Goal: Transaction & Acquisition: Purchase product/service

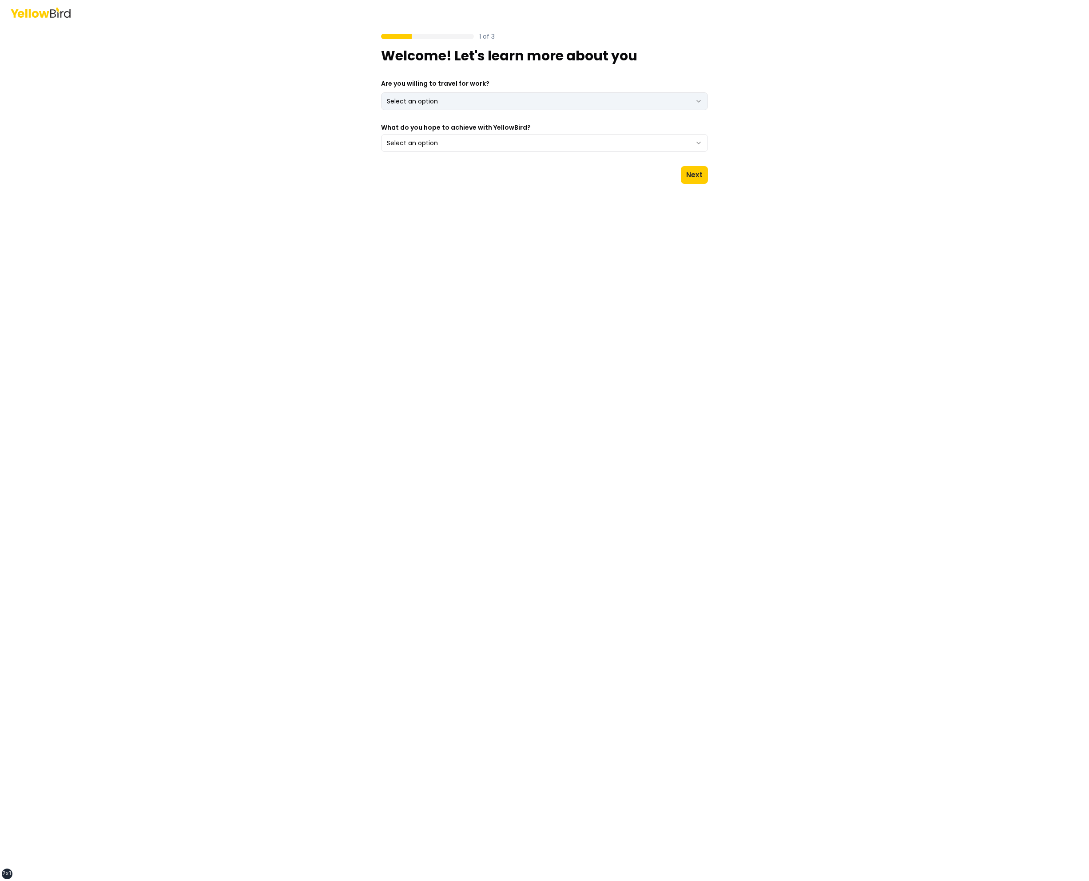
click at [580, 99] on html "xs sm md lg xl 2xl 1 of 3 Welcome! Let's learn more about you Are you willing t…" at bounding box center [544, 440] width 1089 height 881
click at [568, 142] on button "Select an option" at bounding box center [544, 143] width 327 height 18
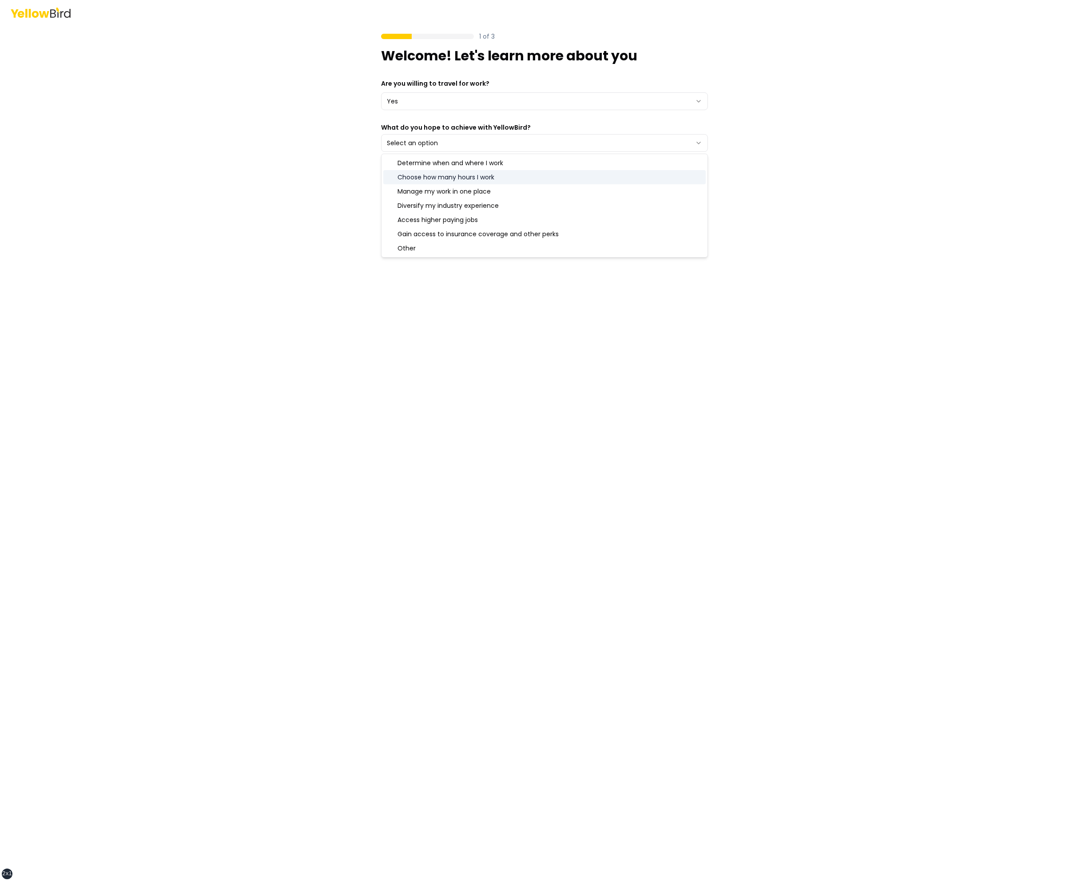
click at [547, 189] on div "Manage my work in one place" at bounding box center [544, 191] width 323 height 14
click at [805, 158] on div "1 of 3 Welcome! Let's learn more about you Are you willing to travel for work? …" at bounding box center [544, 440] width 1089 height 881
click at [704, 179] on button "Next" at bounding box center [694, 175] width 27 height 18
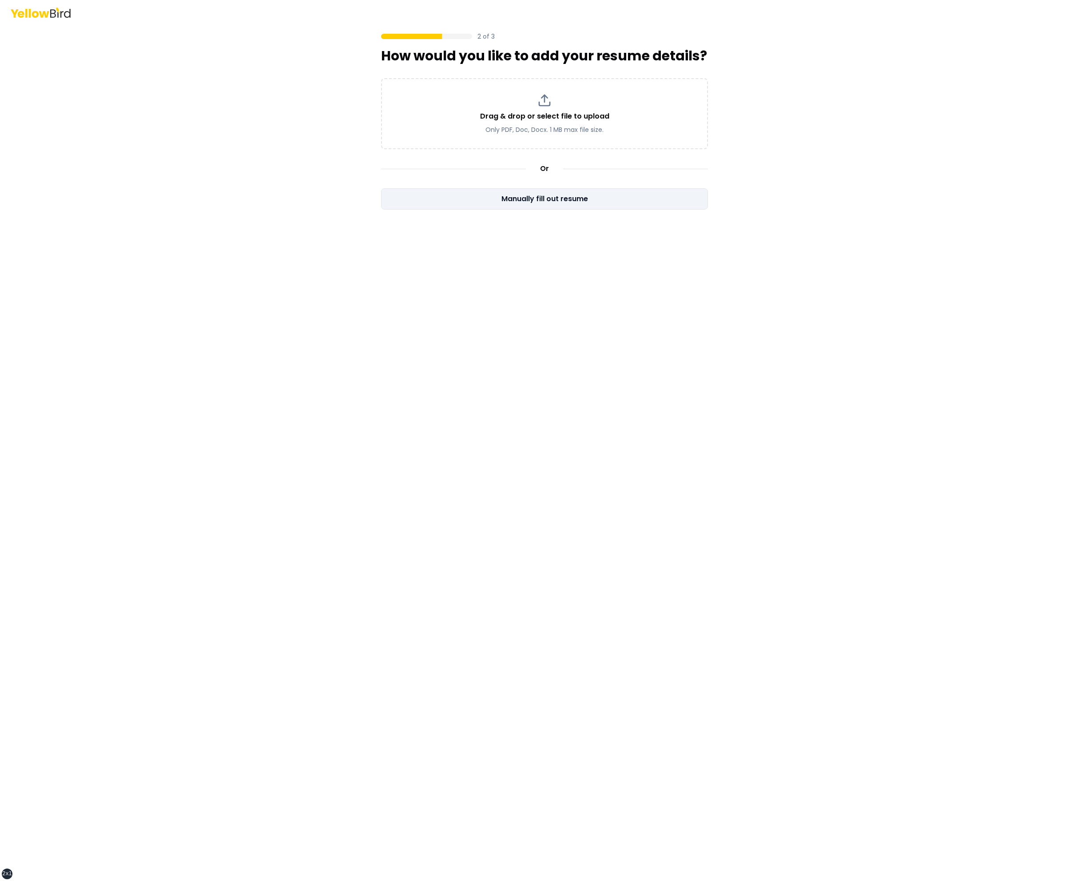
click at [599, 197] on button "Manually fill out resume" at bounding box center [544, 198] width 327 height 21
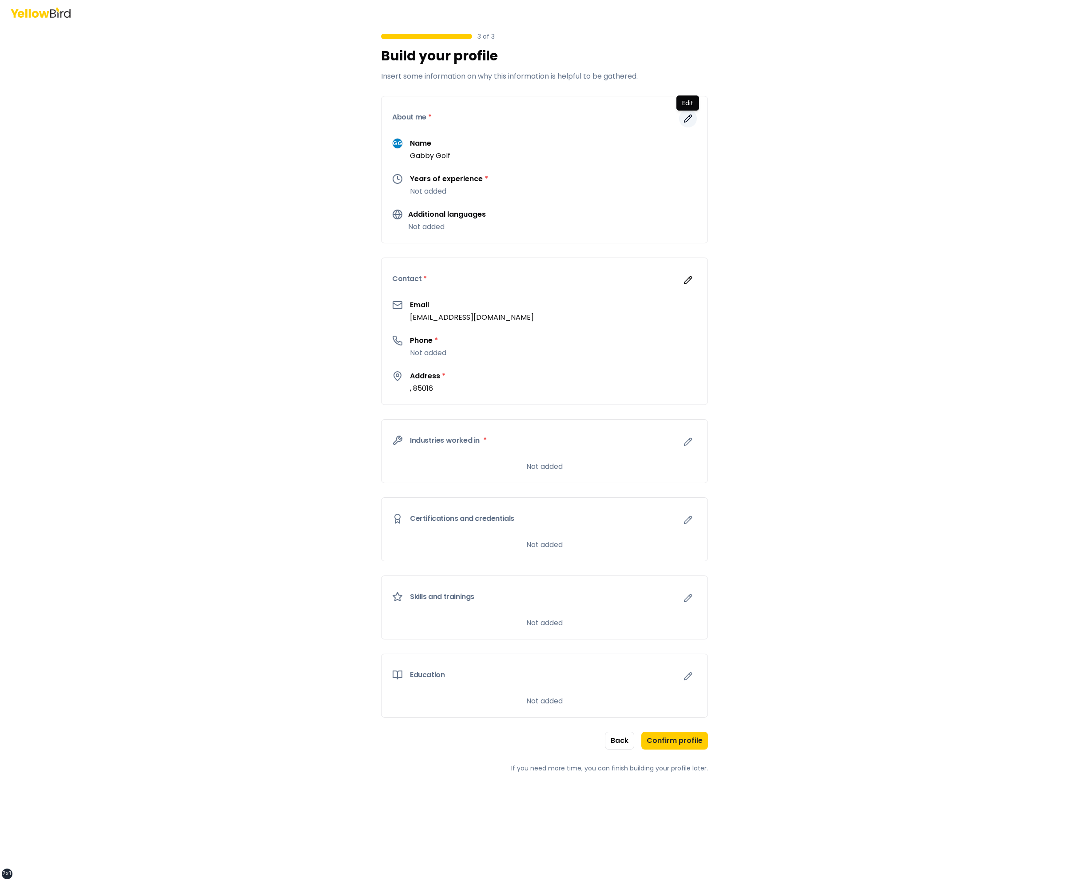
click at [691, 117] on icon "button" at bounding box center [690, 116] width 1 height 1
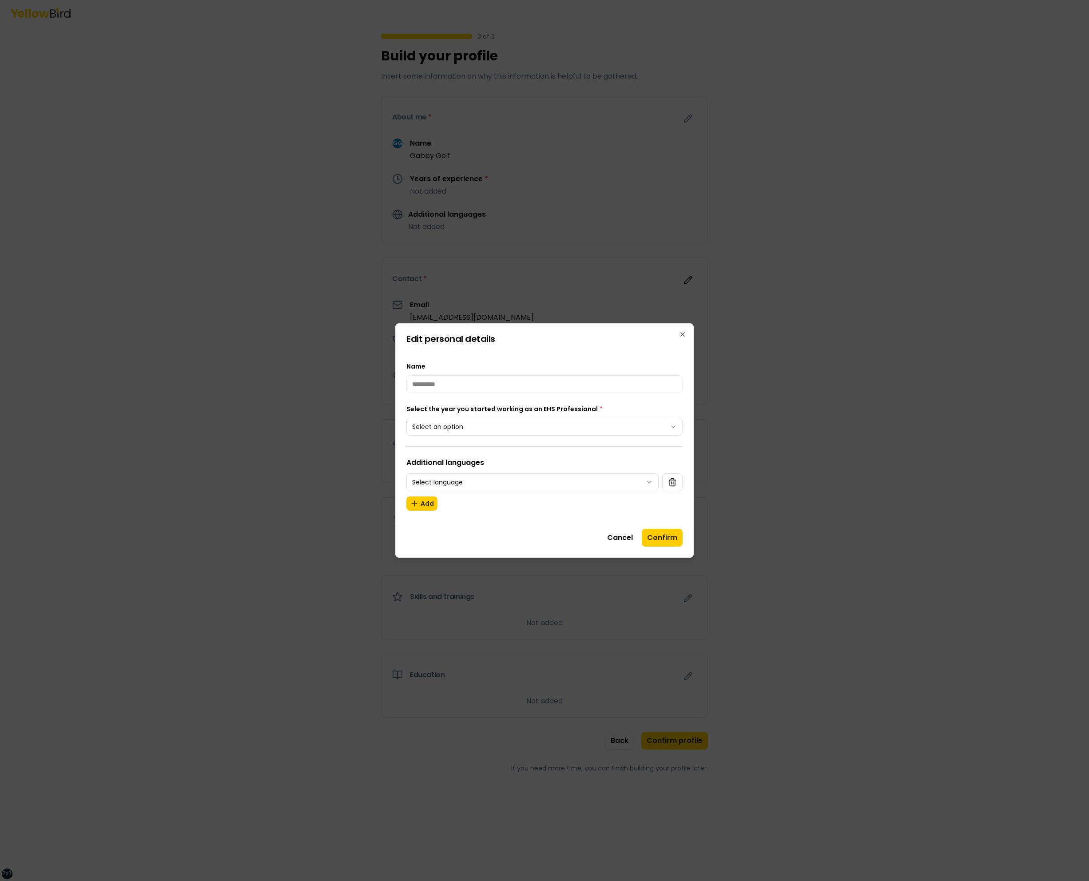
click at [492, 416] on div "Select the year you started working as an EHS Professional * Select an option" at bounding box center [545, 420] width 276 height 32
click at [516, 429] on button "Select an option" at bounding box center [545, 427] width 276 height 18
click at [651, 538] on button "Confirm" at bounding box center [662, 538] width 41 height 18
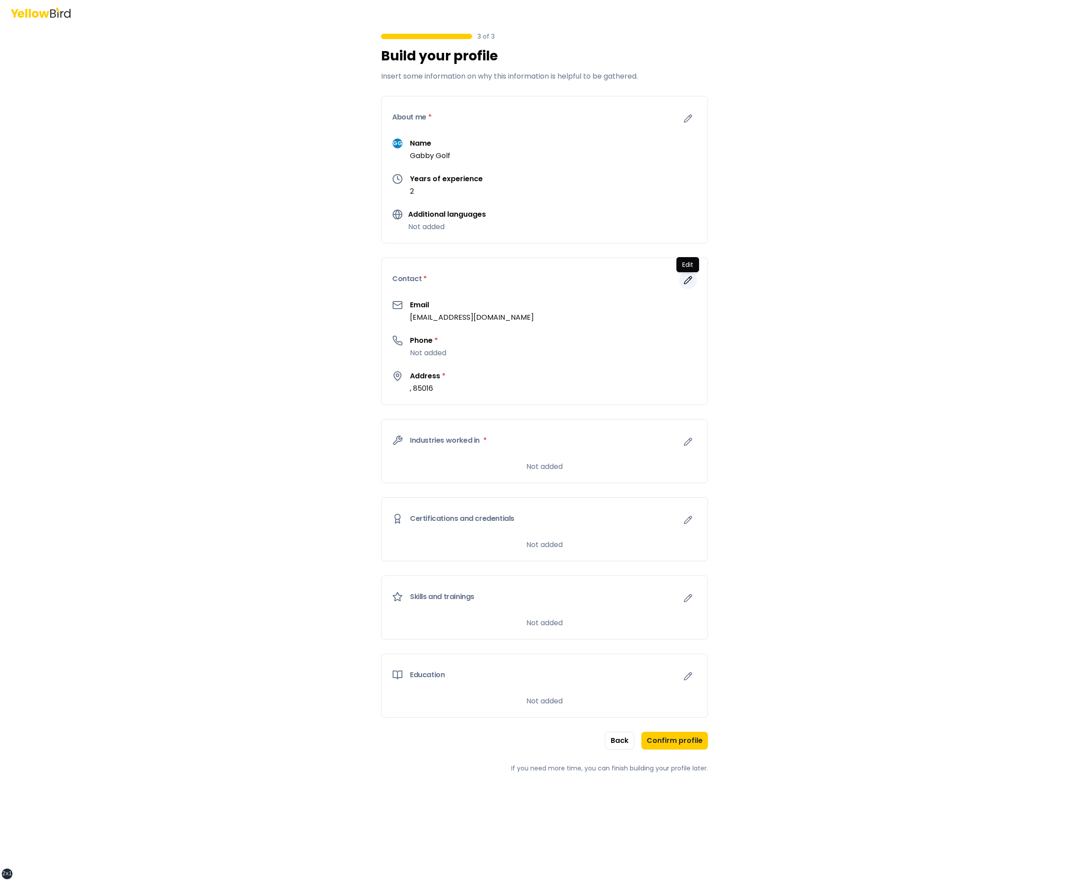
click at [684, 280] on icon "button" at bounding box center [688, 280] width 9 height 9
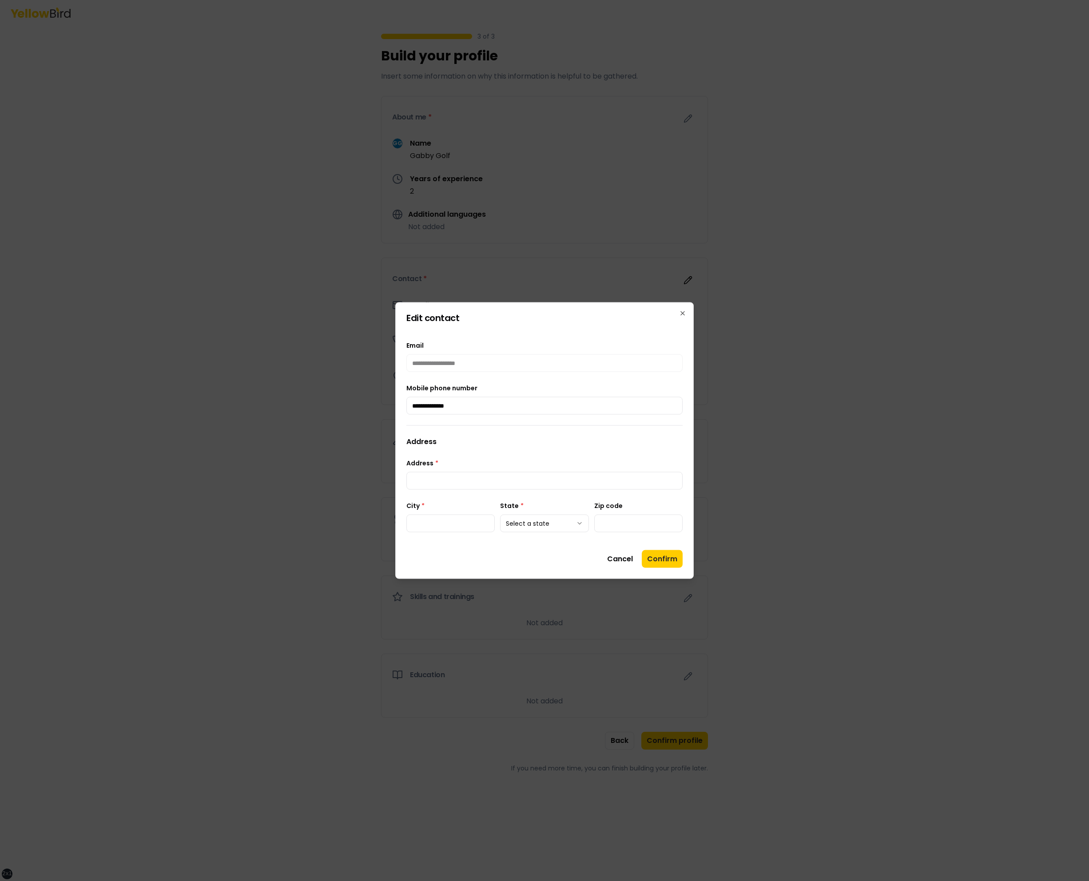
type input "**********"
type input "*********"
click at [536, 524] on body "**********" at bounding box center [544, 440] width 1089 height 881
click at [658, 557] on button "Confirm" at bounding box center [662, 559] width 41 height 18
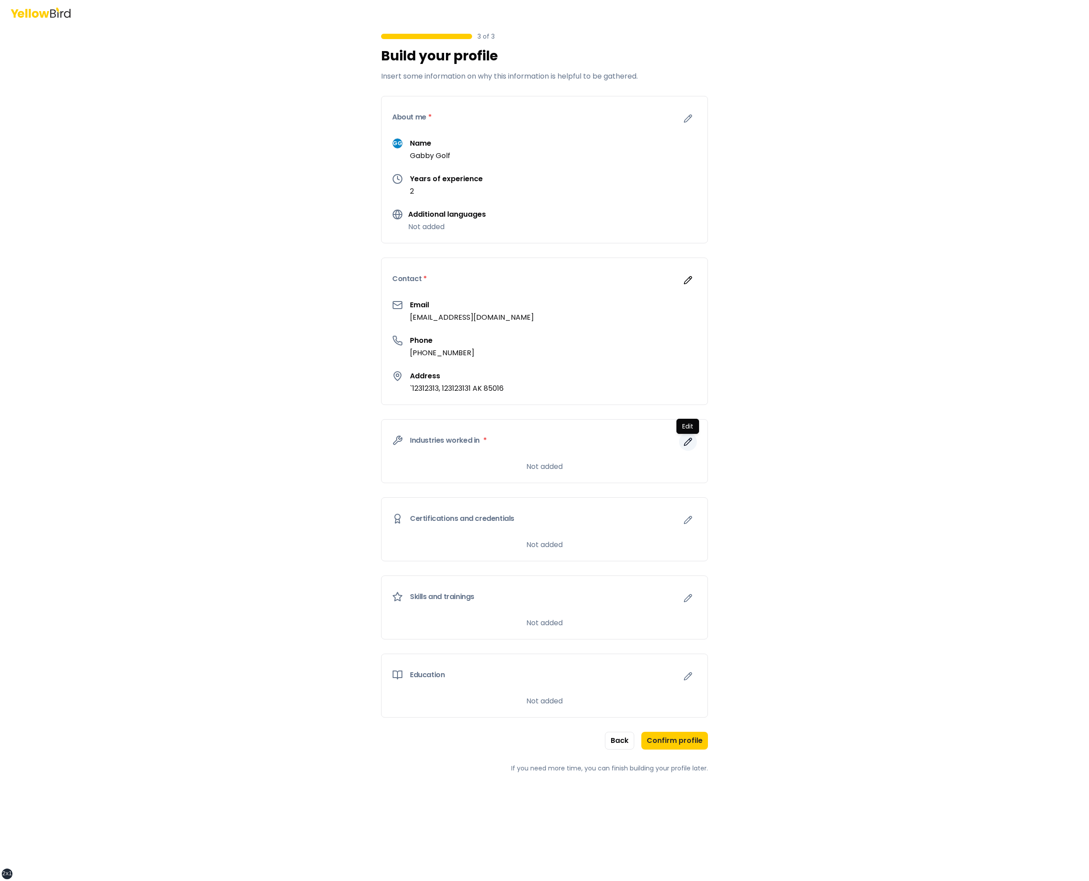
click at [686, 436] on button "button" at bounding box center [688, 442] width 18 height 18
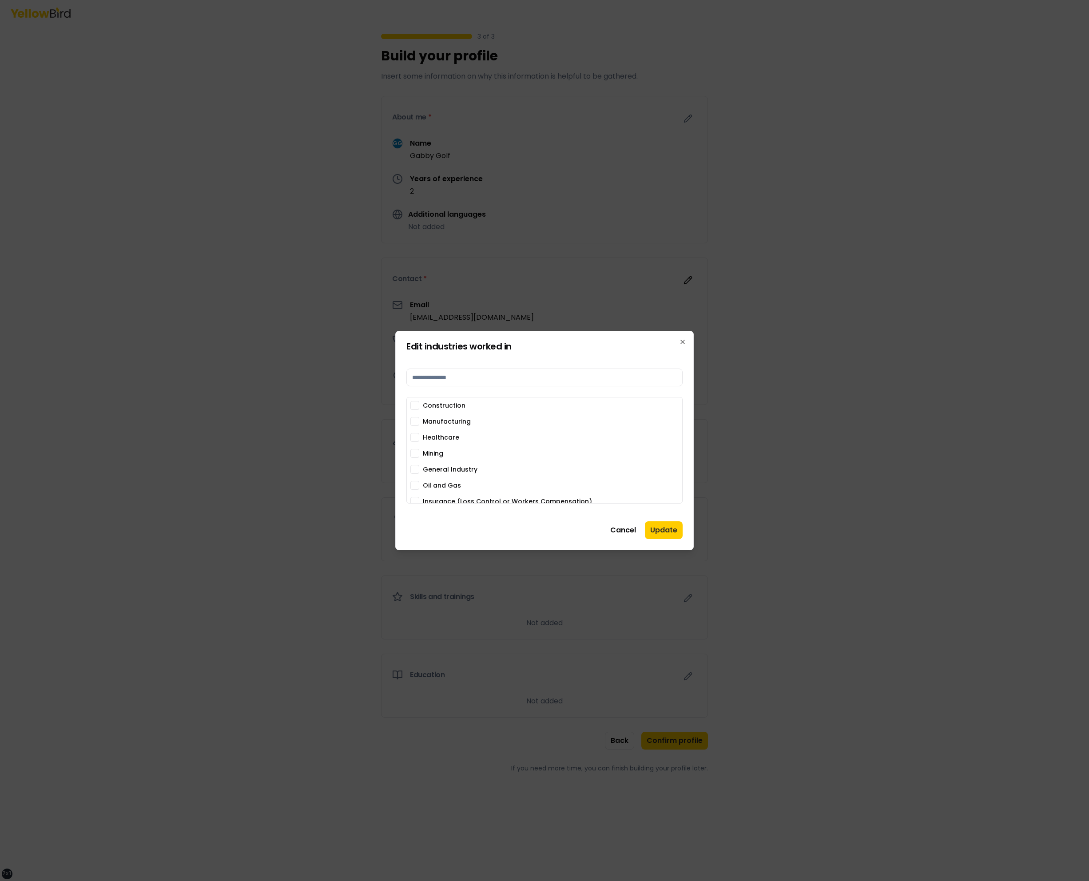
click at [436, 482] on label "Oil and Gas" at bounding box center [442, 485] width 38 height 6
click at [419, 482] on button "Oil and Gas" at bounding box center [415, 485] width 9 height 9
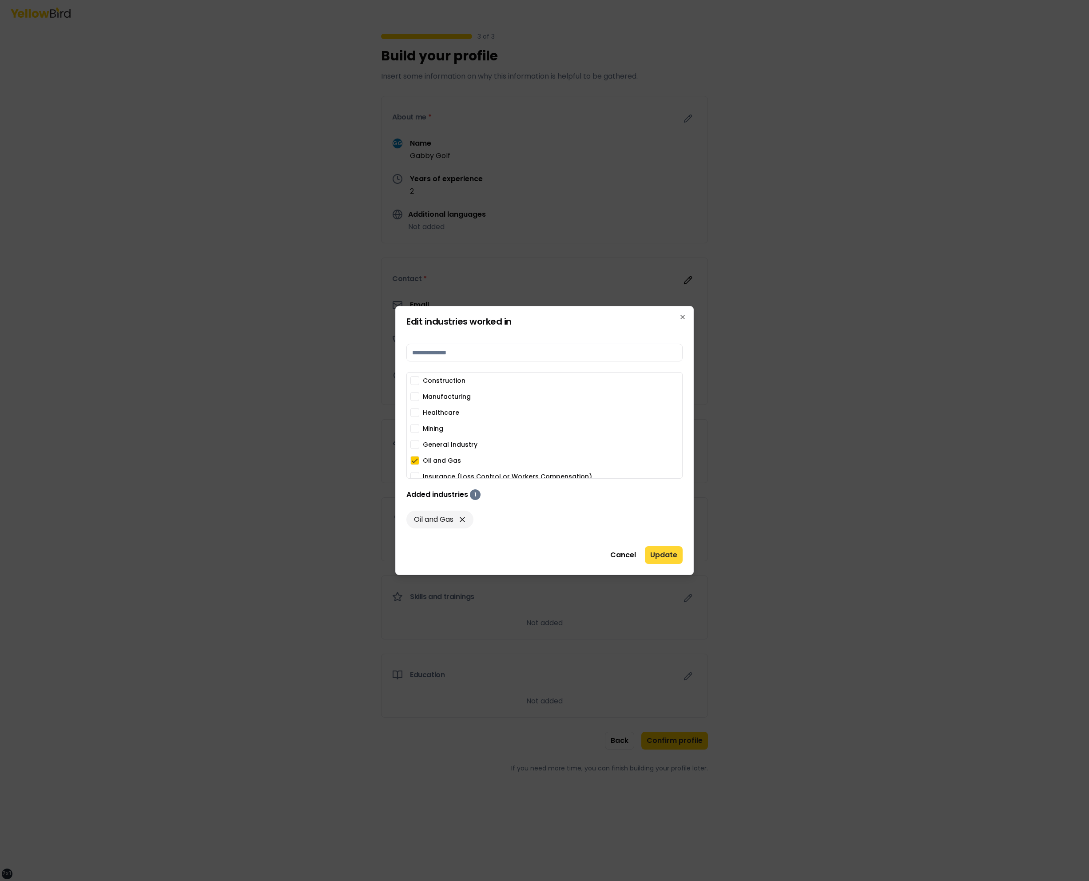
click at [658, 557] on button "Update" at bounding box center [664, 555] width 38 height 18
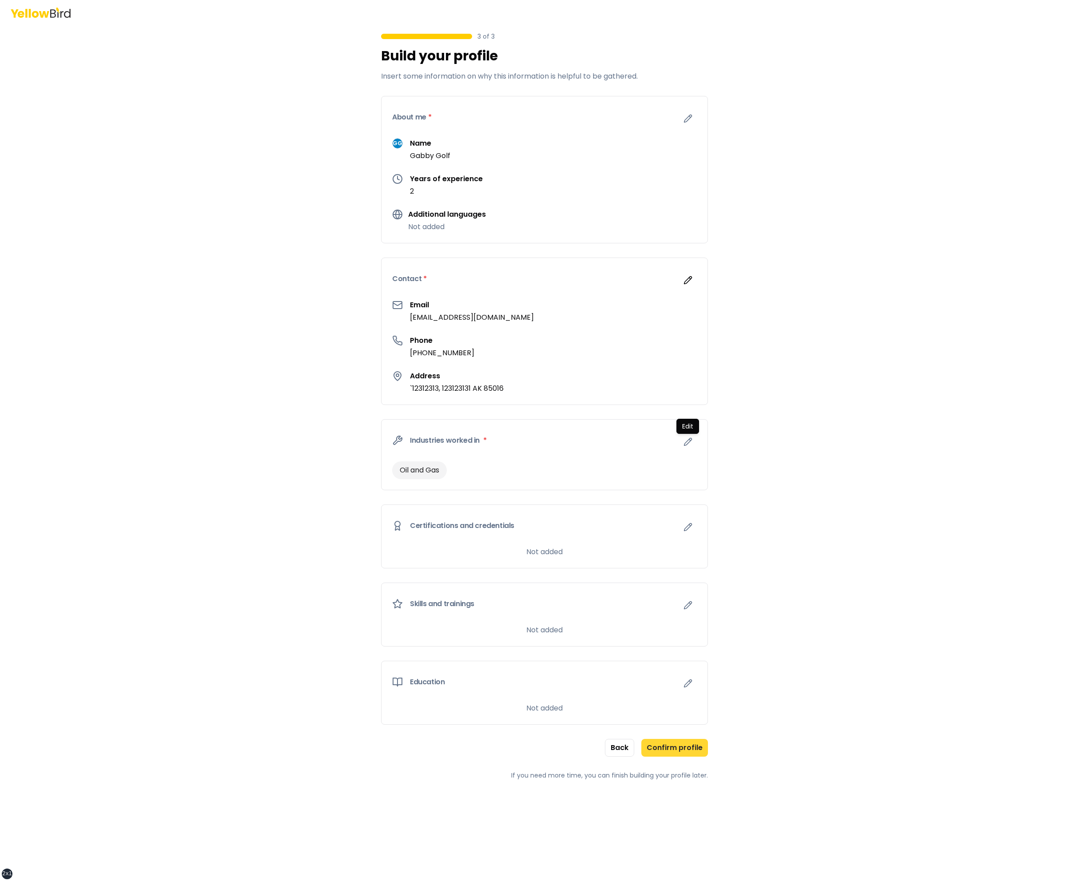
click at [669, 749] on button "Confirm profile" at bounding box center [675, 748] width 67 height 18
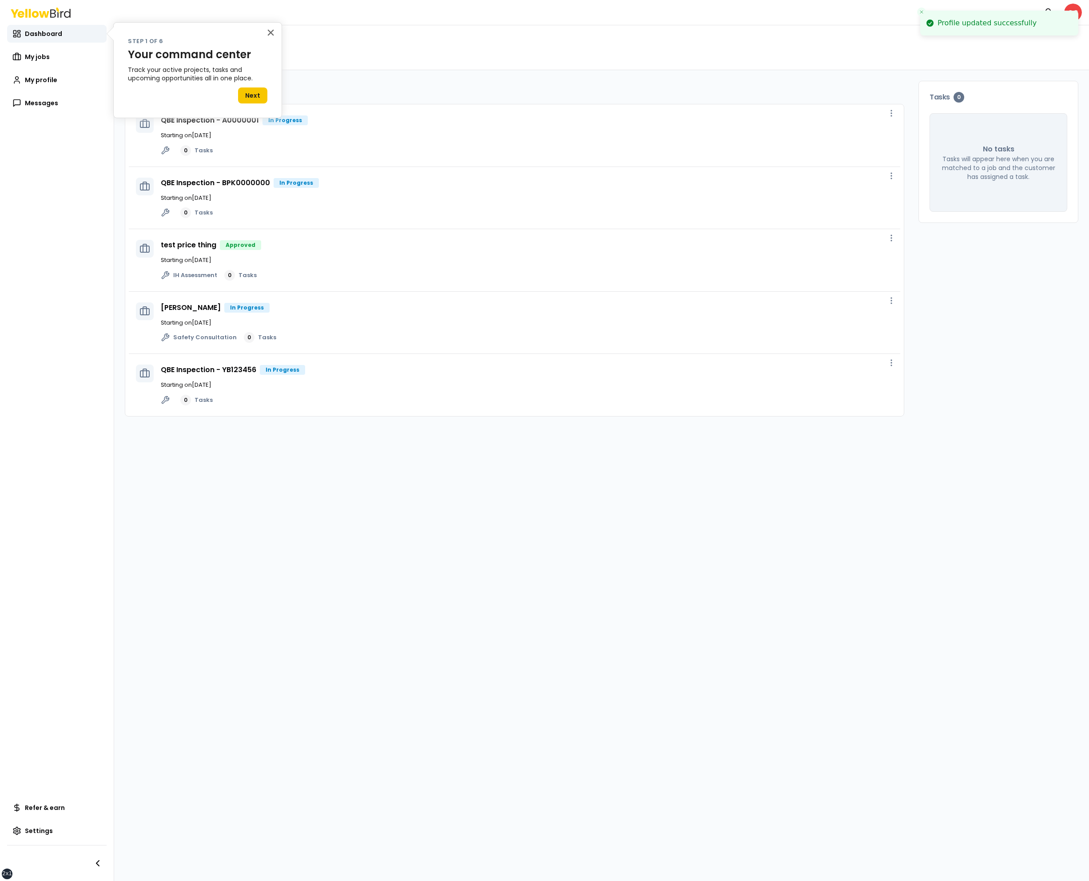
click at [919, 15] on button "Close toast" at bounding box center [921, 12] width 9 height 9
click at [1072, 15] on html "xs sm md lg xl 2xl Notifications GG Dashboard My jobs My profile Messages Refer…" at bounding box center [544, 440] width 1089 height 881
click at [1006, 114] on span "Log out" at bounding box center [996, 116] width 23 height 9
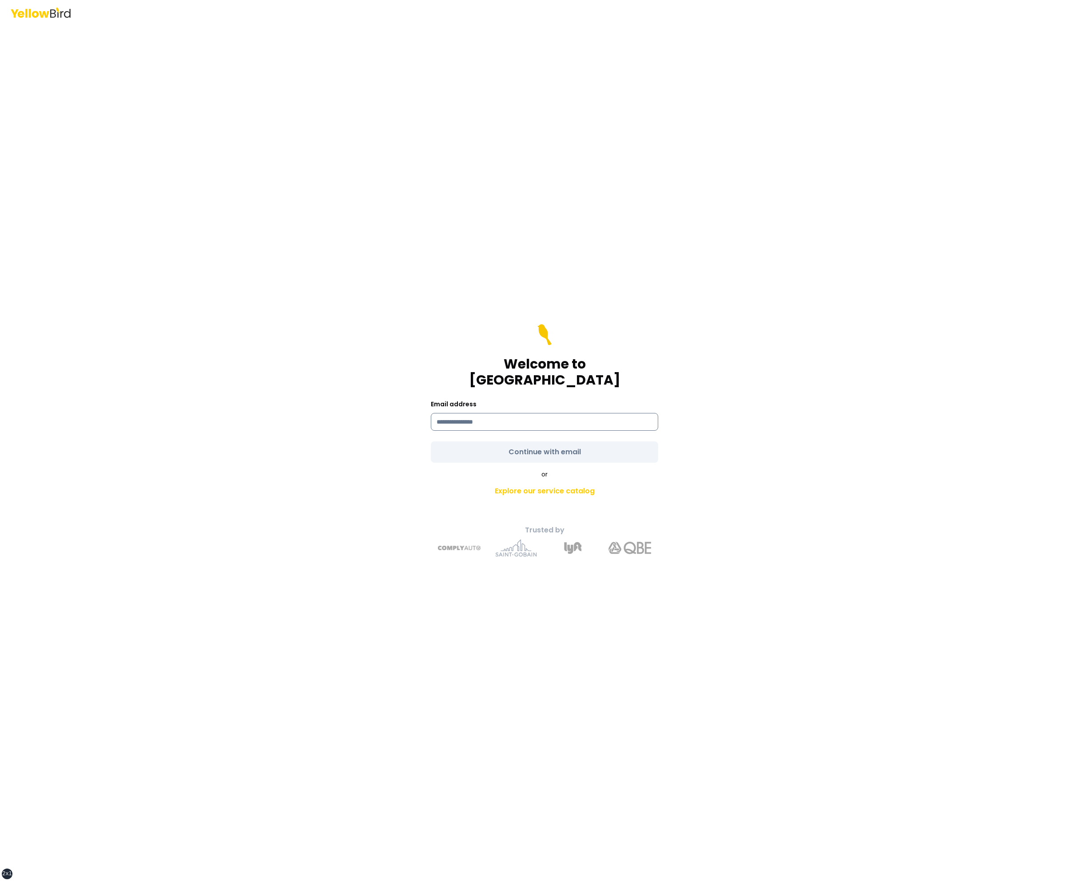
click at [518, 413] on input at bounding box center [544, 422] width 227 height 18
type input "**********"
click at [431, 442] on button "Continue with email" at bounding box center [544, 452] width 227 height 21
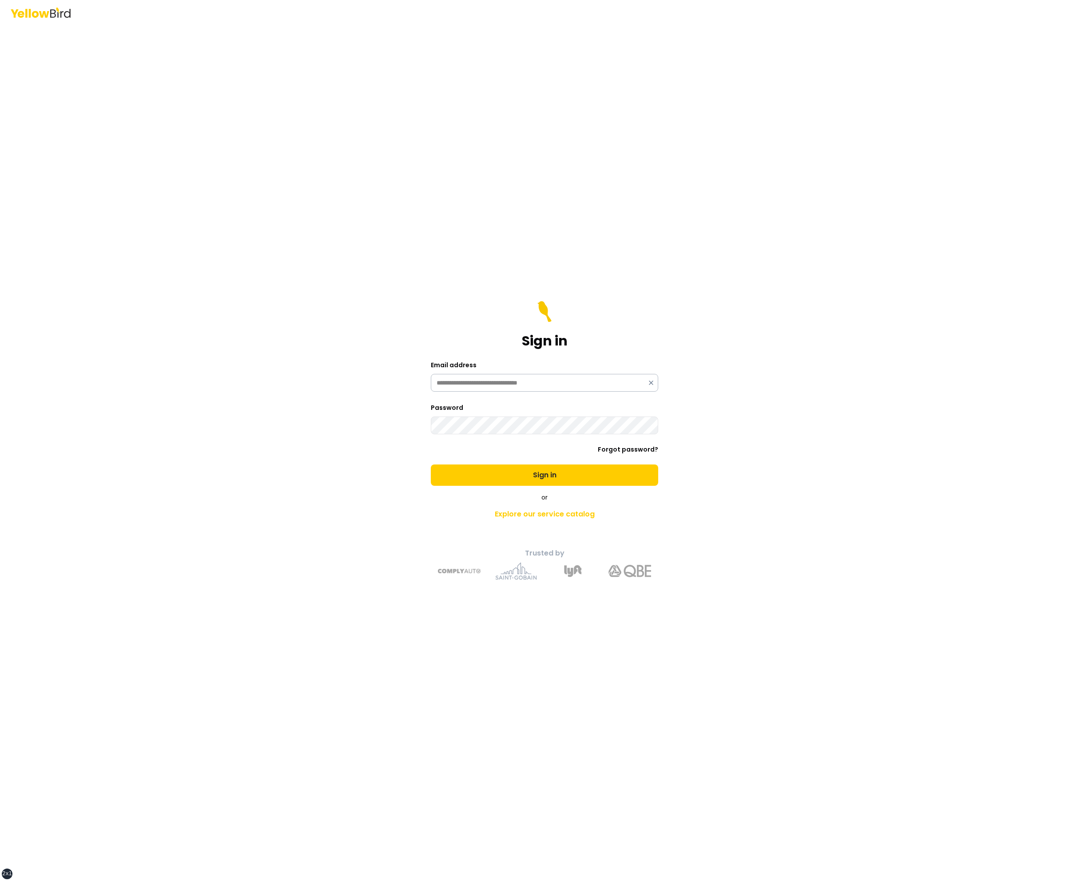
click at [431, 465] on button "Sign in" at bounding box center [544, 475] width 227 height 21
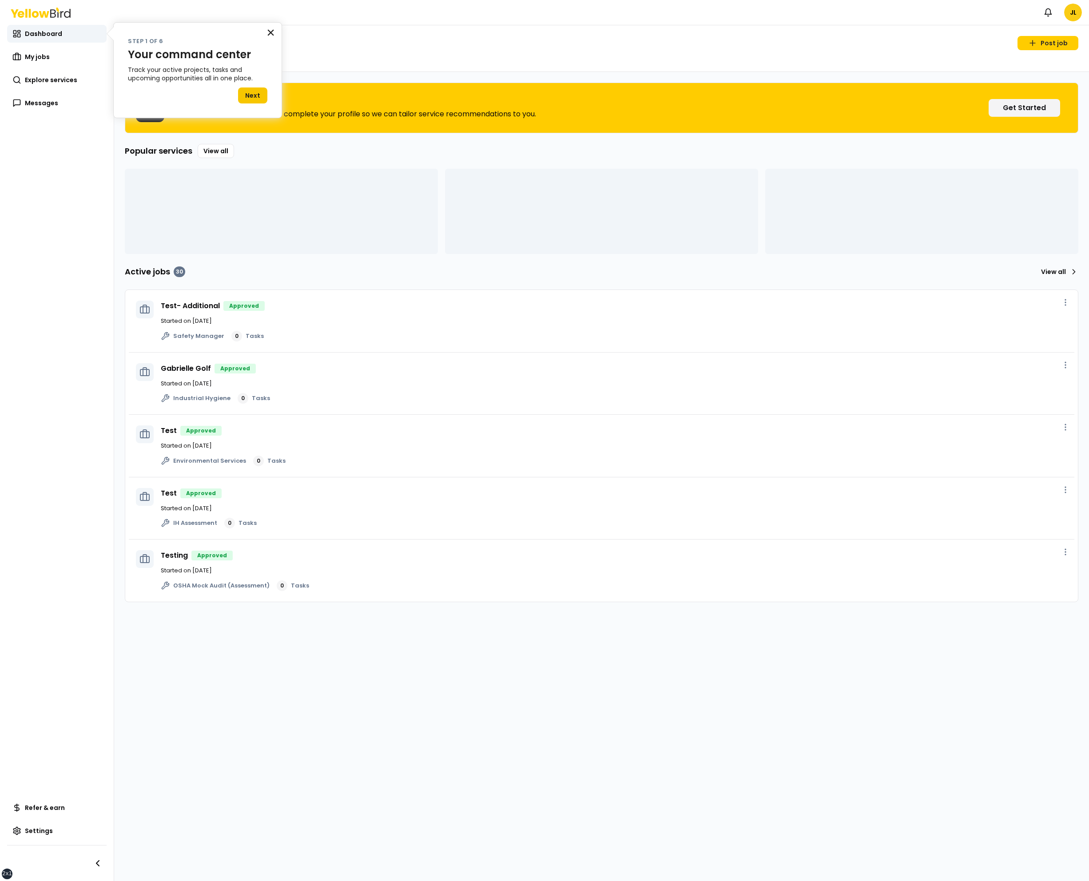
click at [270, 31] on button "×" at bounding box center [271, 32] width 8 height 14
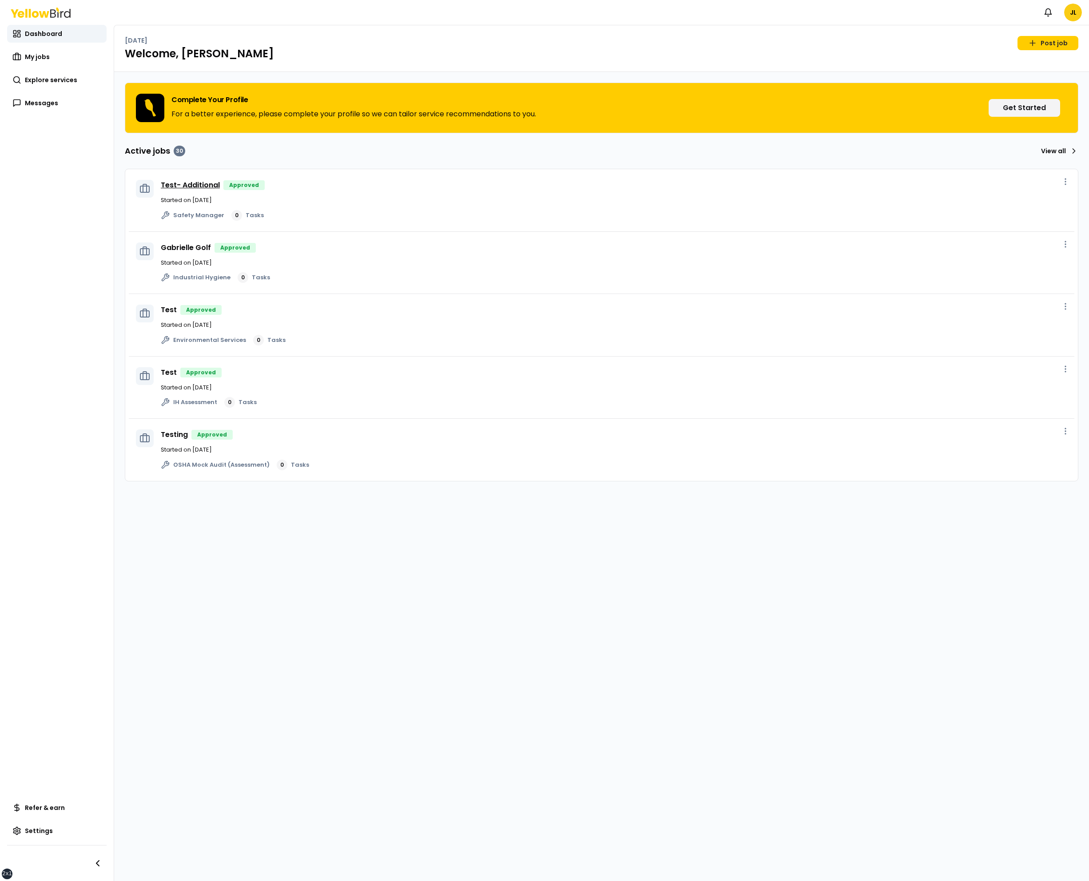
click at [199, 187] on link "Test- Additional" at bounding box center [190, 185] width 59 height 10
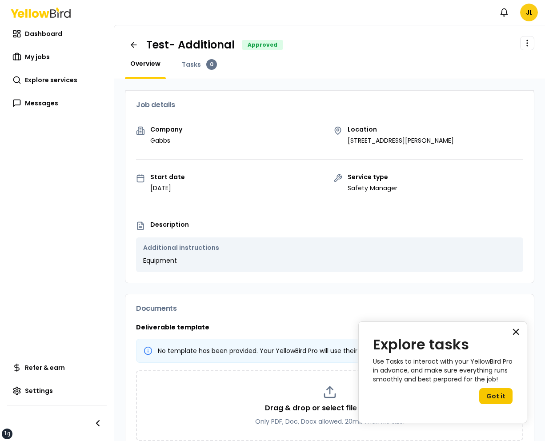
click at [515, 330] on button "×" at bounding box center [515, 331] width 8 height 14
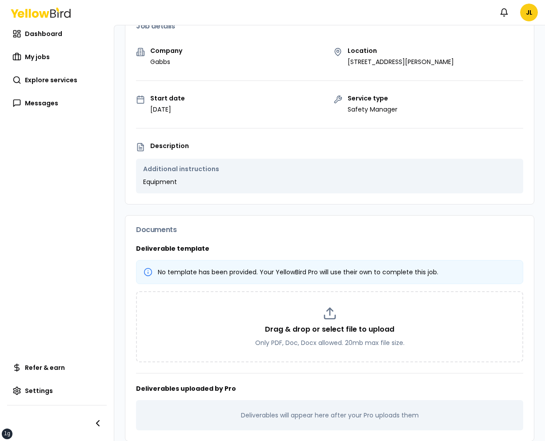
scroll to position [80, 0]
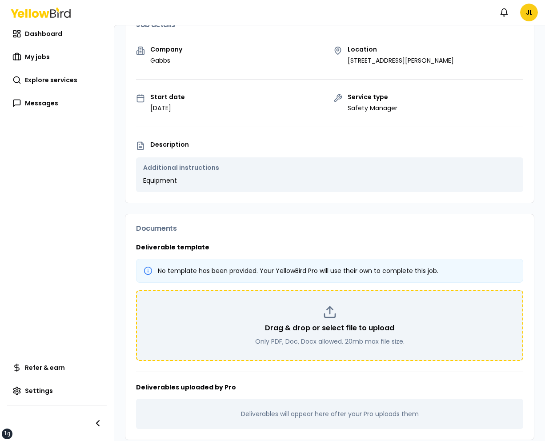
click at [420, 336] on div "Drag & drop or select file to upload Only PDF, Doc, Docx allowed. 20mb max file…" at bounding box center [329, 325] width 371 height 41
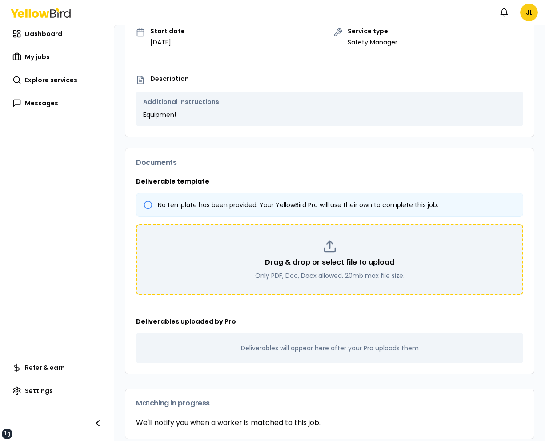
scroll to position [155, 0]
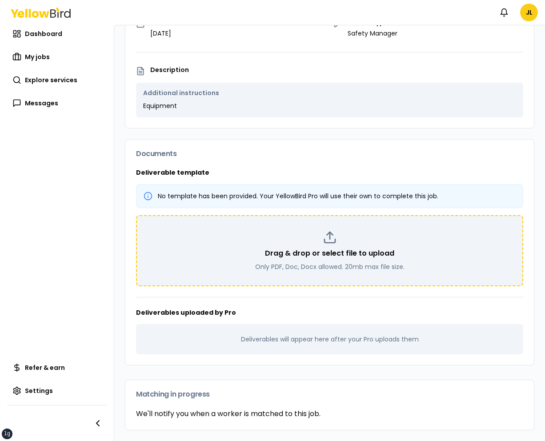
click at [426, 255] on div "Drag & drop or select file to upload Only PDF, Doc, Docx allowed. 20mb max file…" at bounding box center [329, 250] width 371 height 41
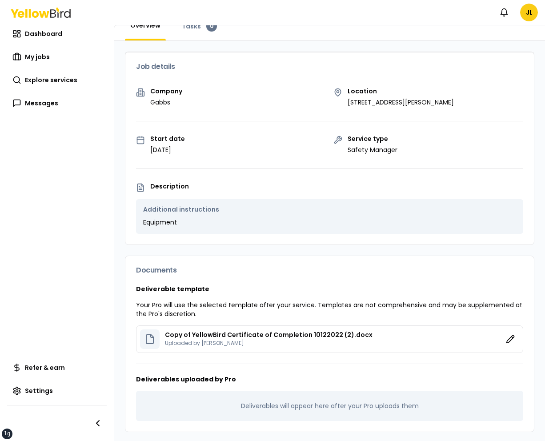
scroll to position [0, 0]
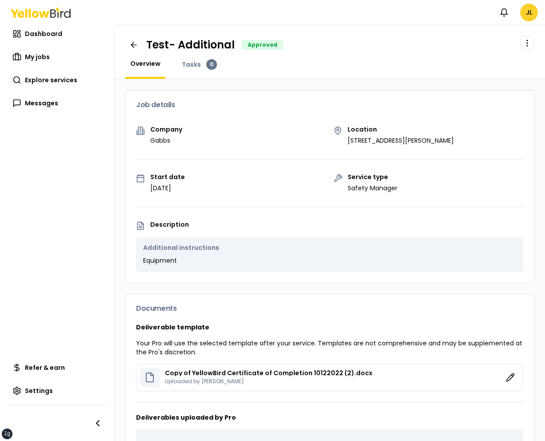
click at [526, 16] on html "xs sm md lg xl 2xl Notifications JL Dashboard My jobs Explore services Messages…" at bounding box center [272, 220] width 545 height 441
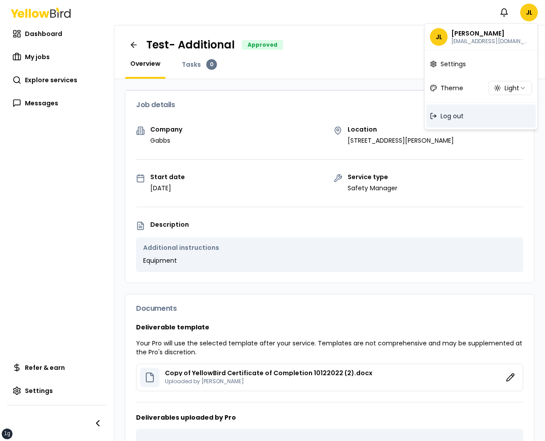
click at [474, 115] on div "Log out" at bounding box center [480, 115] width 109 height 23
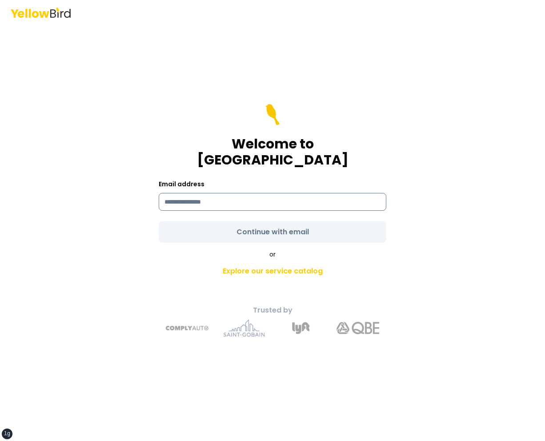
click at [313, 202] on input at bounding box center [272, 202] width 227 height 18
type input "**********"
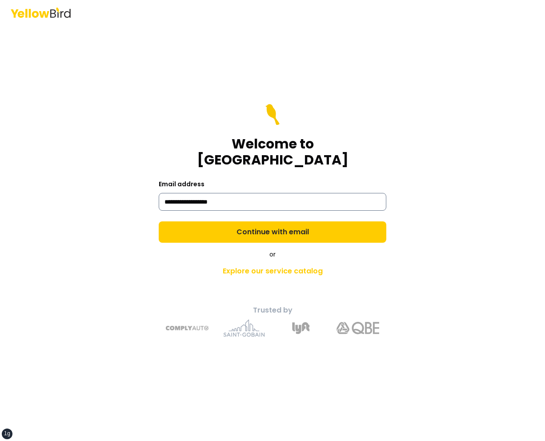
click at [159, 221] on button "Continue with email" at bounding box center [272, 231] width 227 height 21
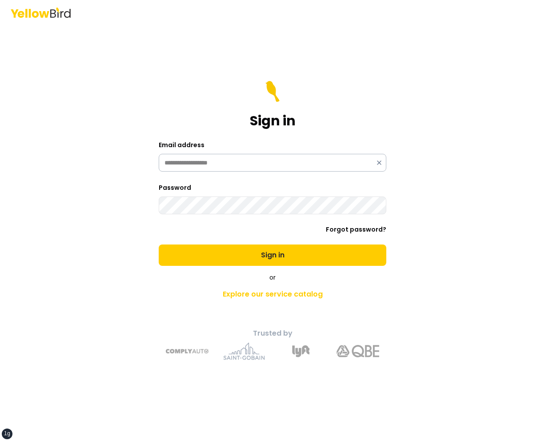
click at [159, 244] on button "Sign in" at bounding box center [272, 254] width 227 height 21
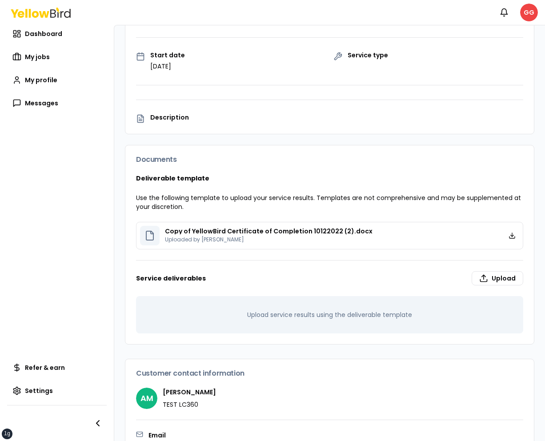
scroll to position [186, 0]
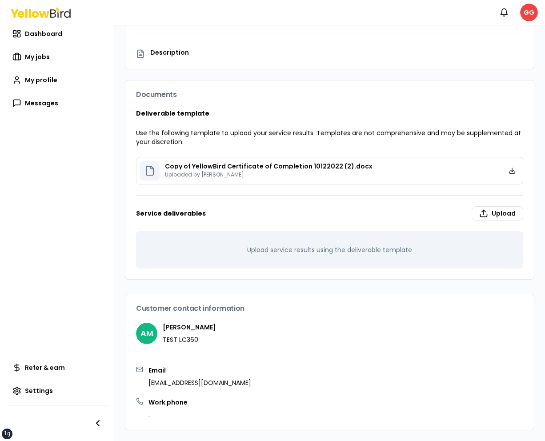
click at [393, 167] on div "Copy of YellowBird Certificate of Completion 10122022 (2).docx Uploaded by Gabbs" at bounding box center [319, 171] width 359 height 20
click at [515, 171] on link at bounding box center [512, 170] width 14 height 14
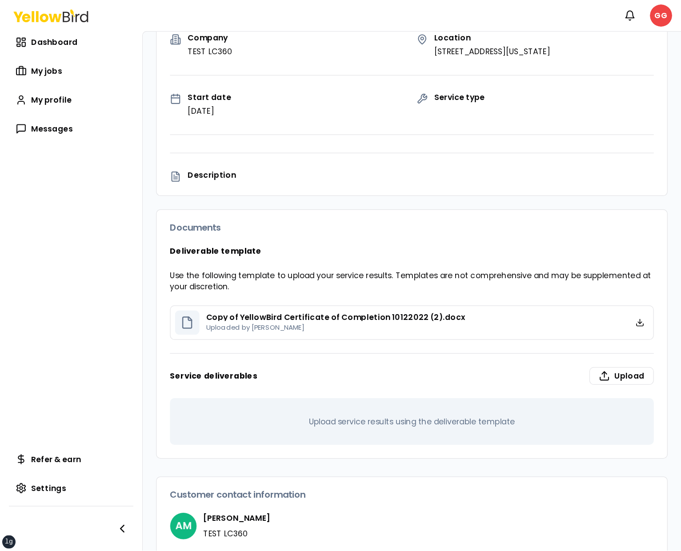
scroll to position [0, 0]
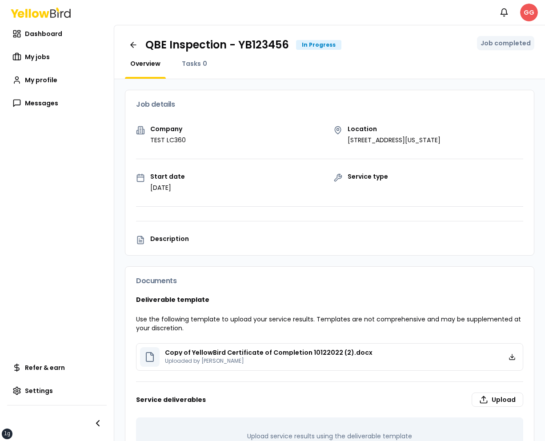
click at [530, 12] on html "xs sm md lg xl 2xl Notifications GG Dashboard My jobs My profile Messages Refer…" at bounding box center [272, 220] width 545 height 441
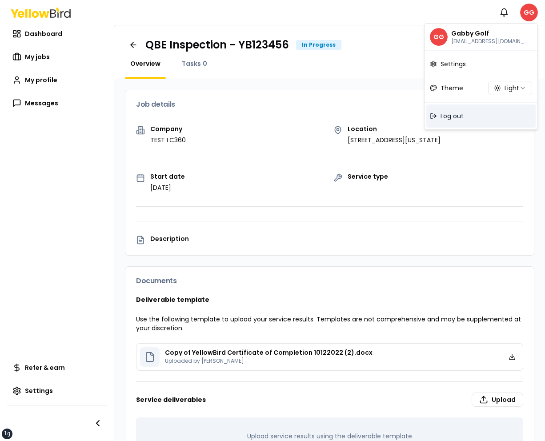
click at [470, 120] on div "Log out" at bounding box center [480, 115] width 109 height 23
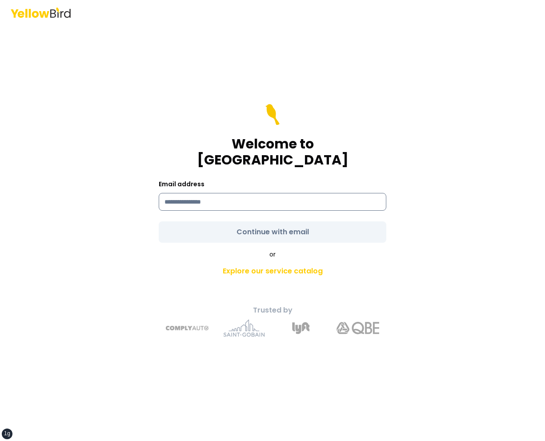
click at [319, 193] on input at bounding box center [272, 202] width 227 height 18
type input "**********"
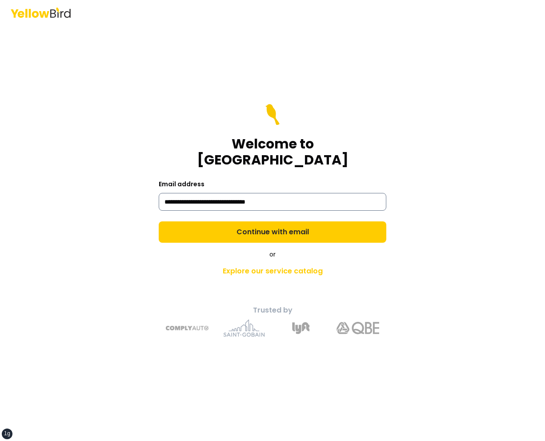
click at [159, 221] on button "Continue with email" at bounding box center [272, 231] width 227 height 21
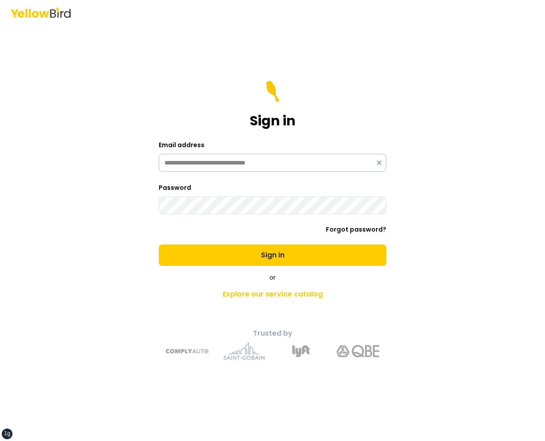
click at [159, 244] on button "Sign in" at bounding box center [272, 254] width 227 height 21
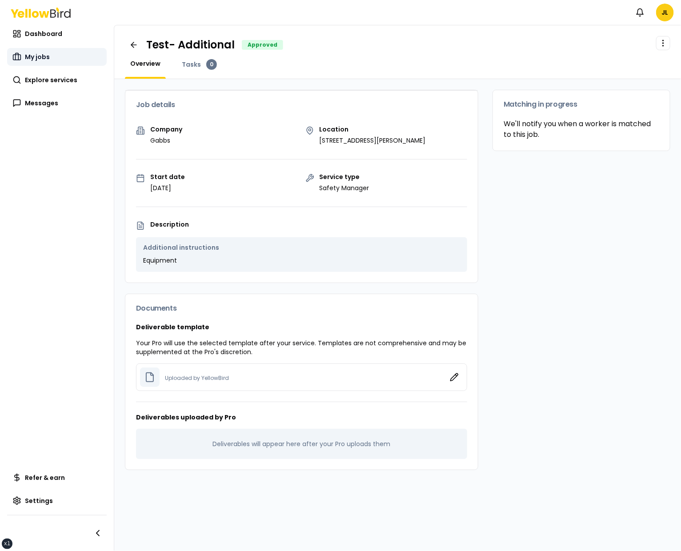
click at [57, 58] on link "My jobs" at bounding box center [57, 57] width 100 height 18
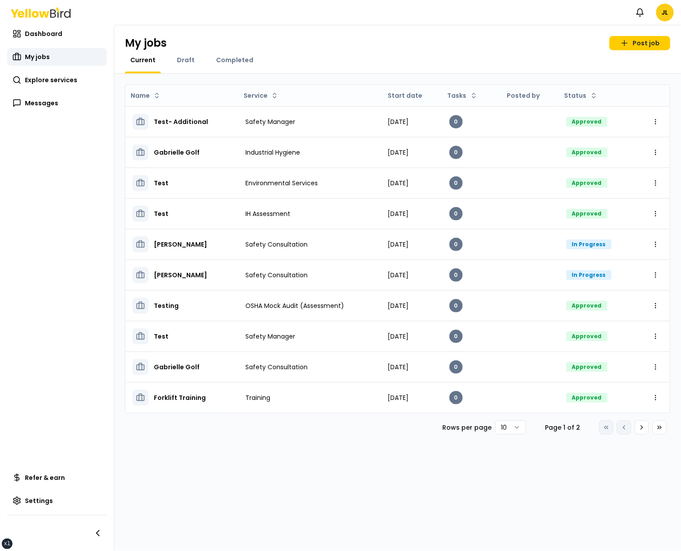
click at [64, 90] on div "Dashboard My jobs Explore services Messages" at bounding box center [57, 68] width 100 height 87
click at [72, 85] on link "Explore services" at bounding box center [57, 80] width 100 height 18
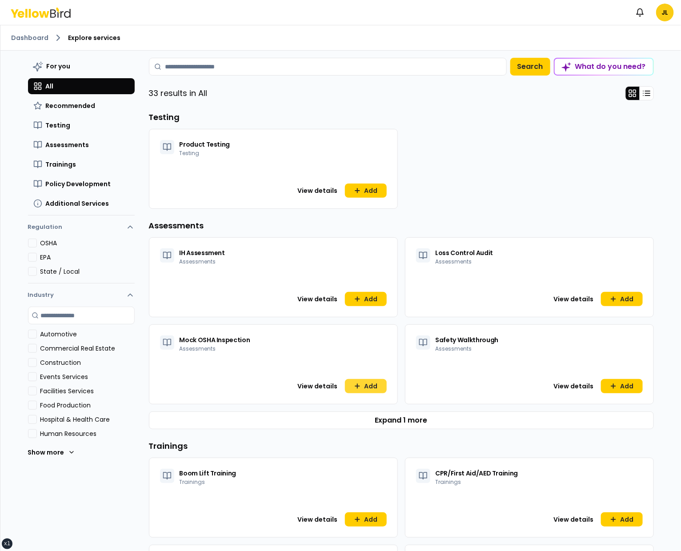
click at [368, 387] on button "Add" at bounding box center [366, 386] width 42 height 14
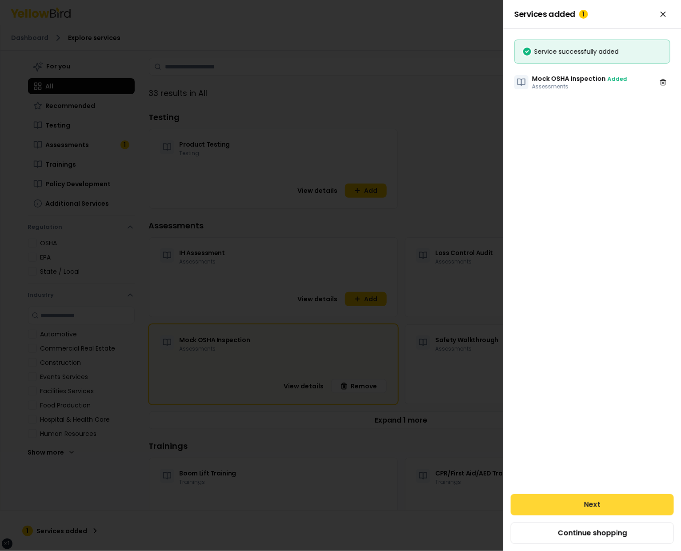
click at [558, 503] on button "Next" at bounding box center [591, 504] width 163 height 21
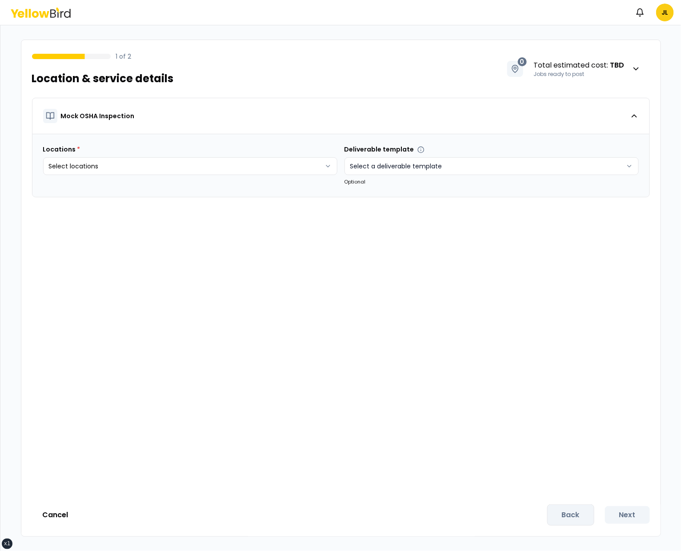
click at [398, 168] on html "xs sm md lg xl 2xl Notifications JL 1 of 2 Location & service details 0 Total e…" at bounding box center [340, 275] width 681 height 551
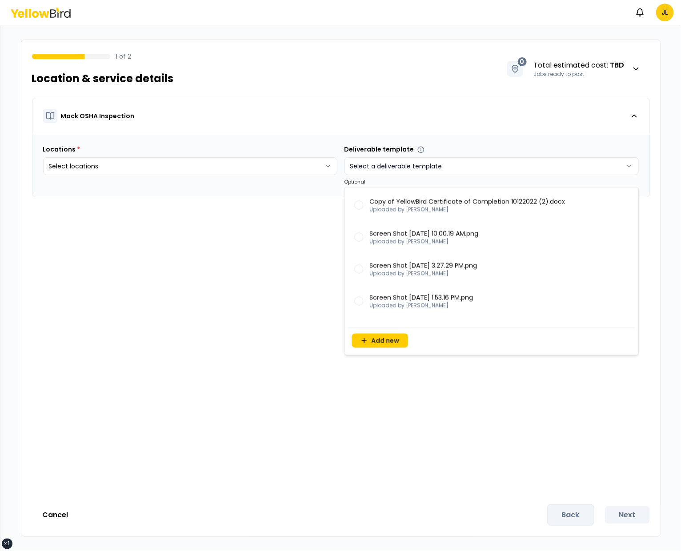
click at [398, 168] on html "xs sm md lg xl 2xl Notifications JL 1 of 2 Location & service details 0 Total e…" at bounding box center [340, 275] width 681 height 551
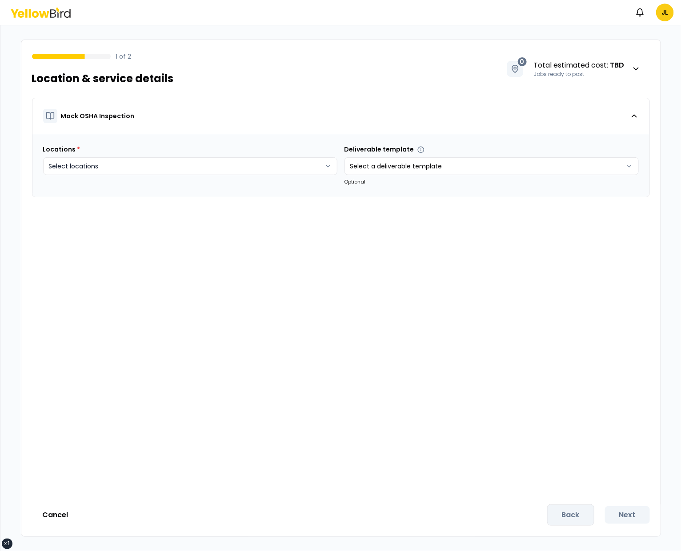
click at [282, 167] on html "xs sm md lg xl 2xl Notifications JL 1 of 2 Location & service details 0 Total e…" at bounding box center [340, 275] width 681 height 551
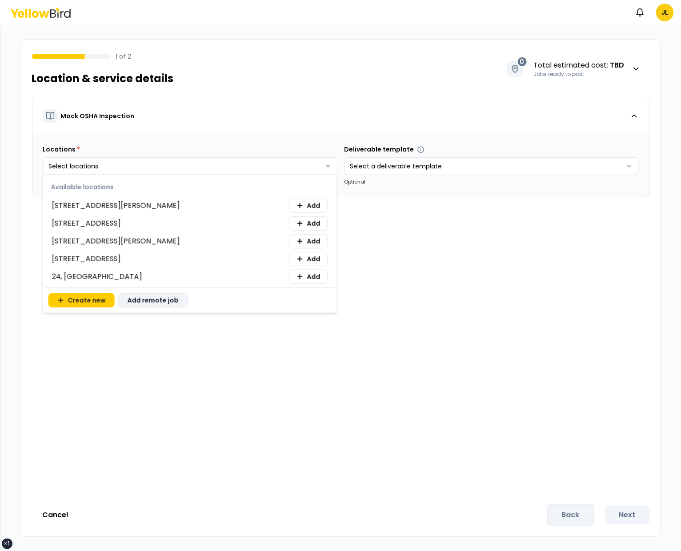
click at [165, 301] on button "Add remote job" at bounding box center [153, 300] width 70 height 14
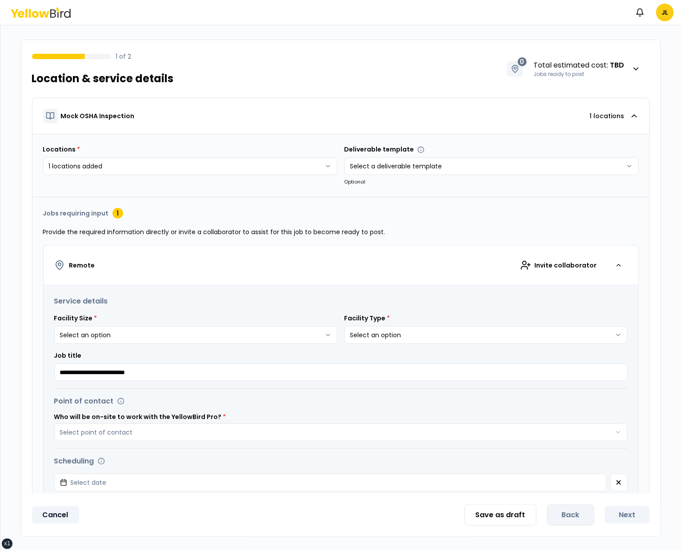
click at [61, 506] on button "Cancel" at bounding box center [55, 515] width 47 height 18
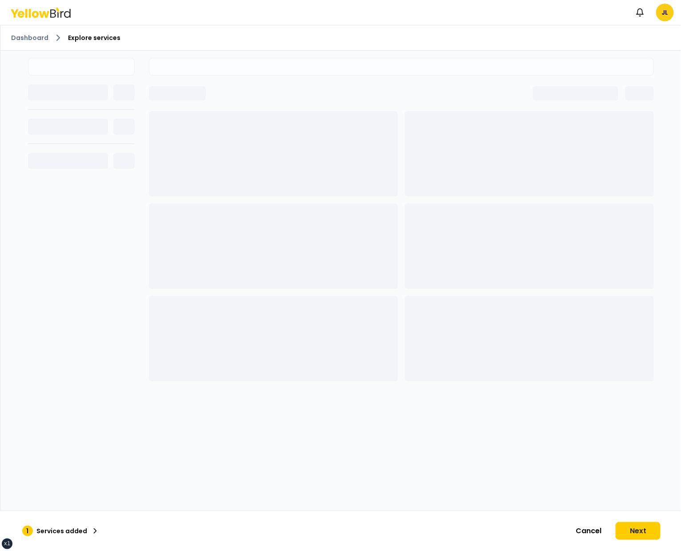
click at [61, 506] on div at bounding box center [81, 310] width 107 height 504
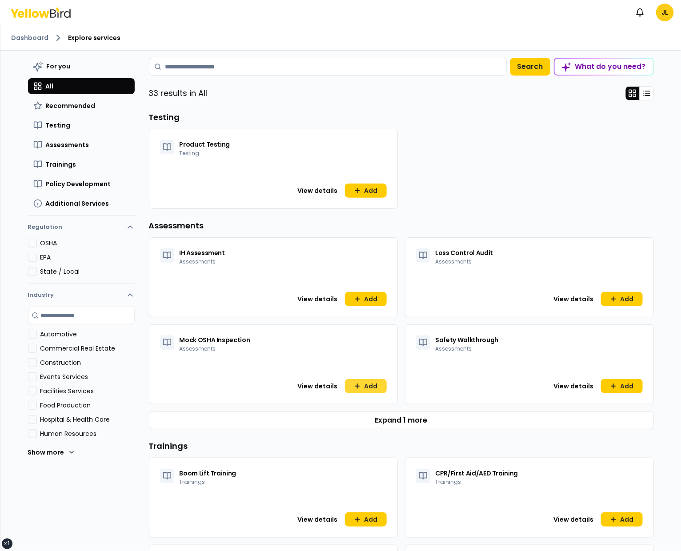
click at [355, 385] on icon at bounding box center [357, 386] width 7 height 7
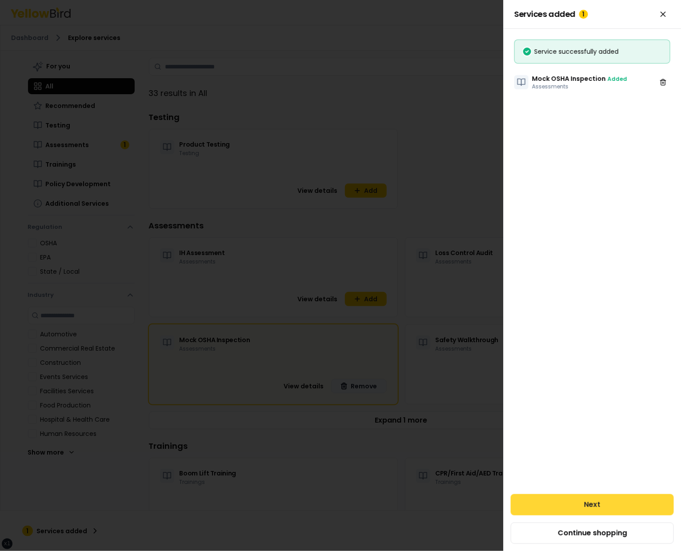
click at [619, 505] on button "Next" at bounding box center [591, 504] width 163 height 21
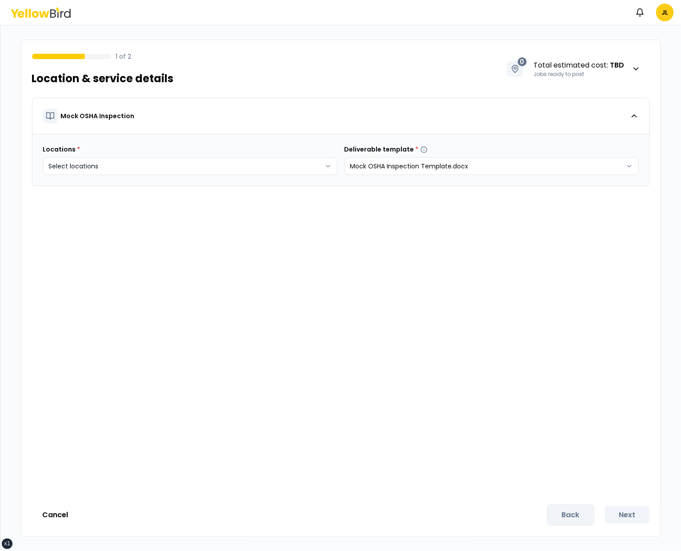
click at [320, 164] on html "xs sm md lg xl 2xl Notifications JL 1 of 2 Location & service details 0 Total e…" at bounding box center [340, 275] width 681 height 551
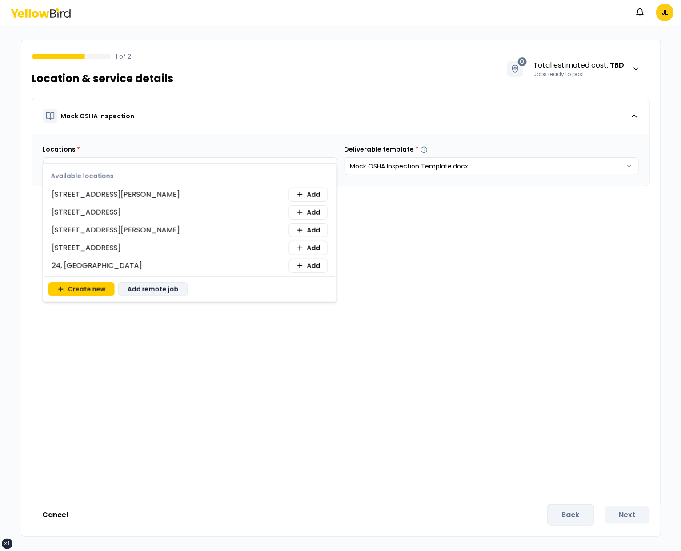
click at [160, 291] on button "Add remote job" at bounding box center [153, 289] width 70 height 14
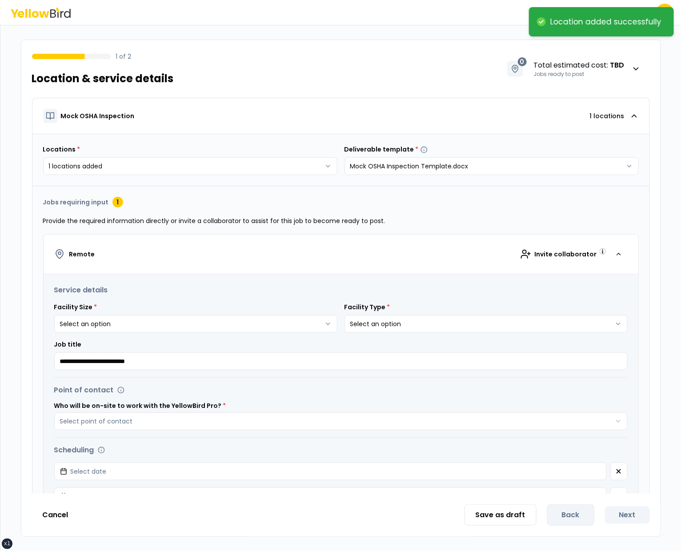
click at [197, 315] on html "**********" at bounding box center [340, 275] width 681 height 551
click at [54, 412] on button "Select point of contact" at bounding box center [340, 421] width 573 height 18
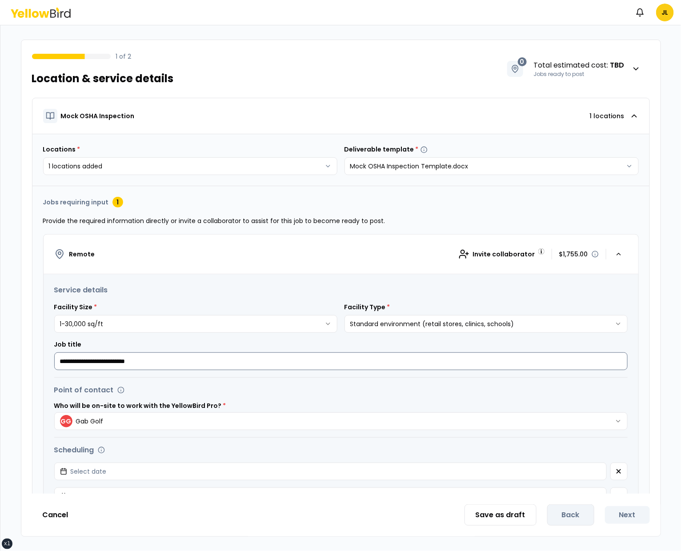
click at [189, 363] on input "**********" at bounding box center [340, 361] width 573 height 18
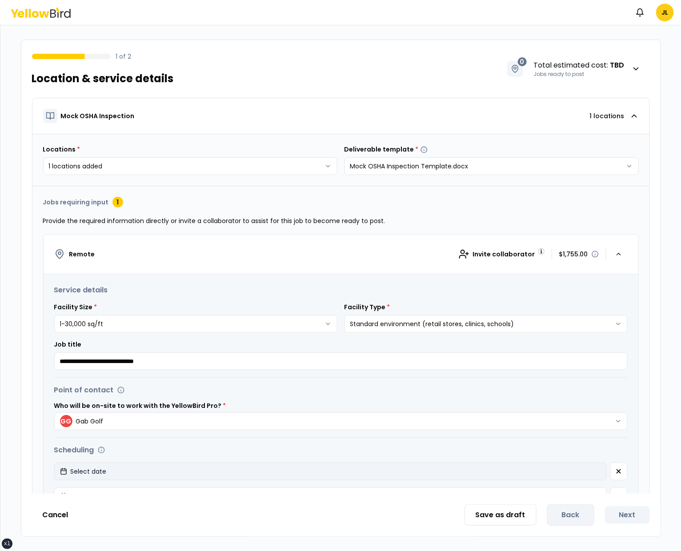
type input "**********"
click at [168, 471] on button "Select date" at bounding box center [330, 472] width 552 height 18
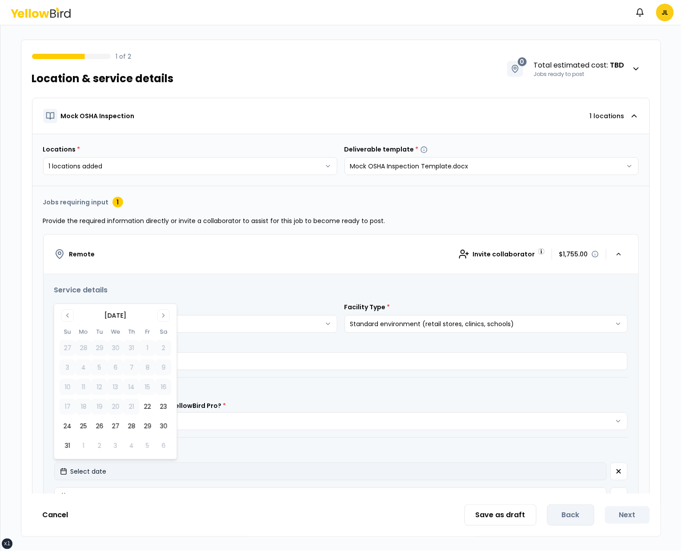
click button "22" at bounding box center [148, 407] width 16 height 16
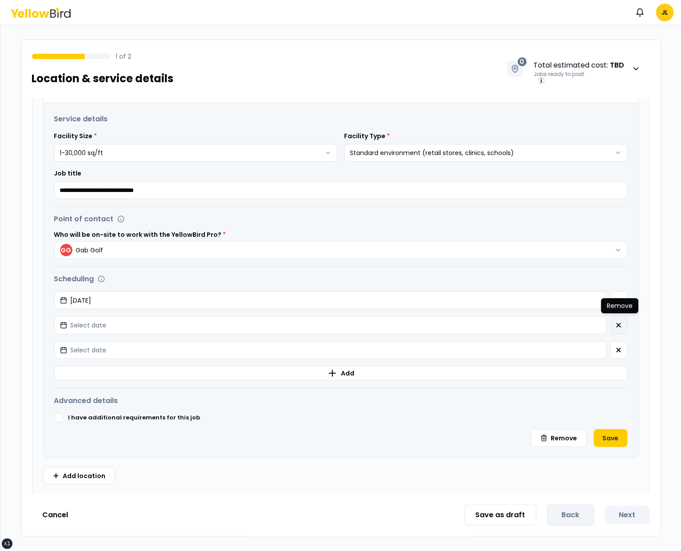
click at [620, 322] on icon "button" at bounding box center [618, 325] width 7 height 7
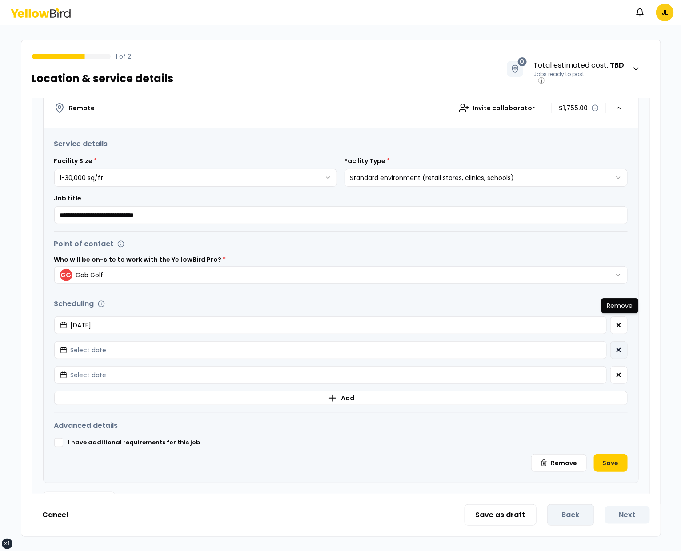
click at [620, 322] on icon "button" at bounding box center [618, 325] width 7 height 7
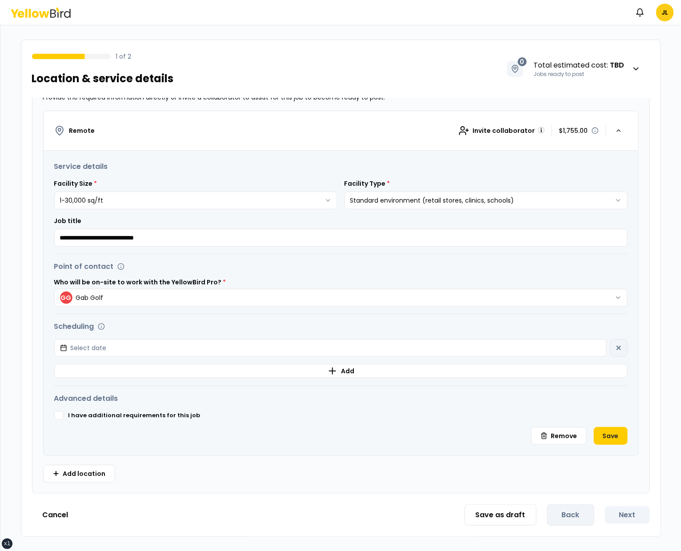
scroll to position [121, 0]
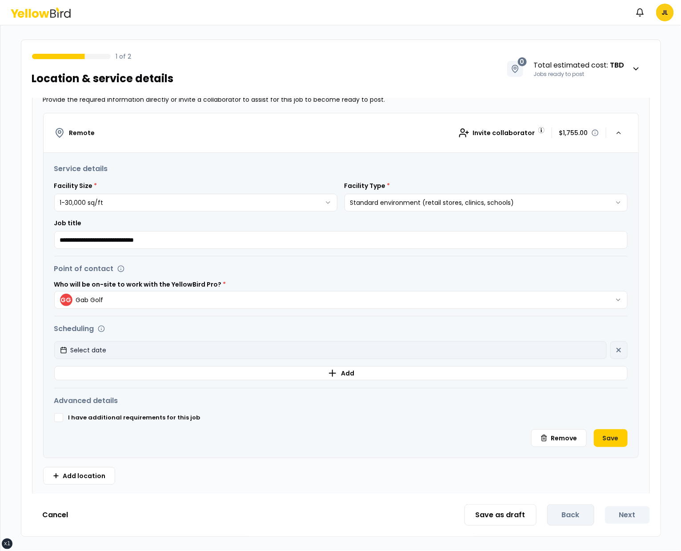
click at [545, 347] on button "Select date" at bounding box center [330, 350] width 552 height 18
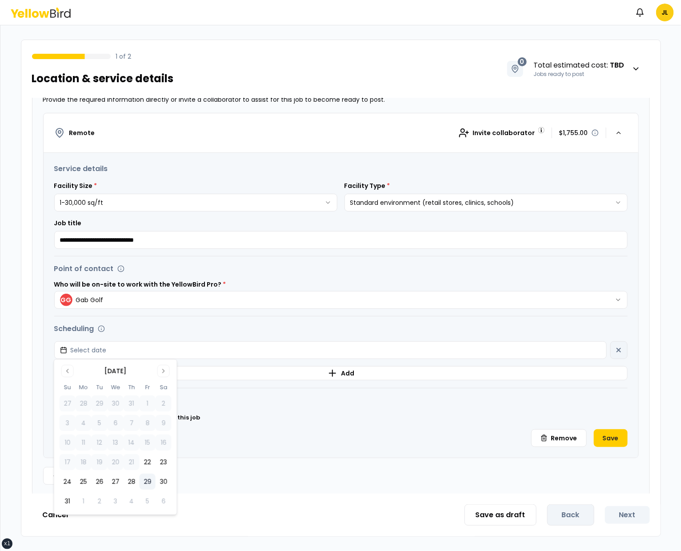
click at [153, 485] on button "29" at bounding box center [148, 482] width 16 height 16
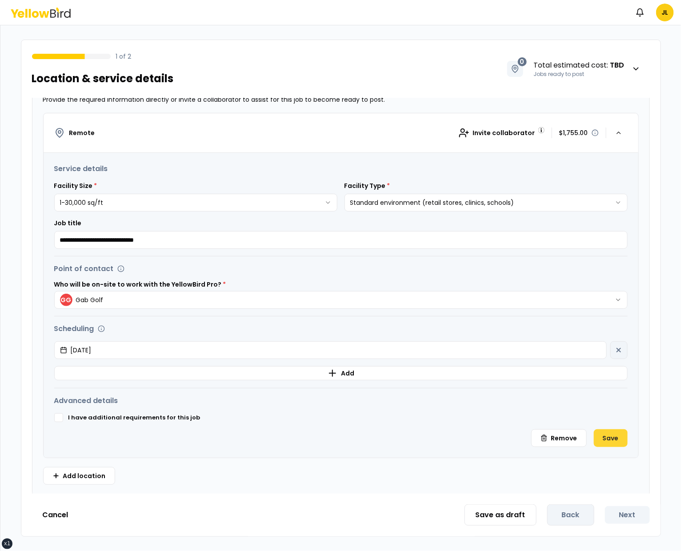
click at [604, 434] on button "Save" at bounding box center [611, 438] width 34 height 18
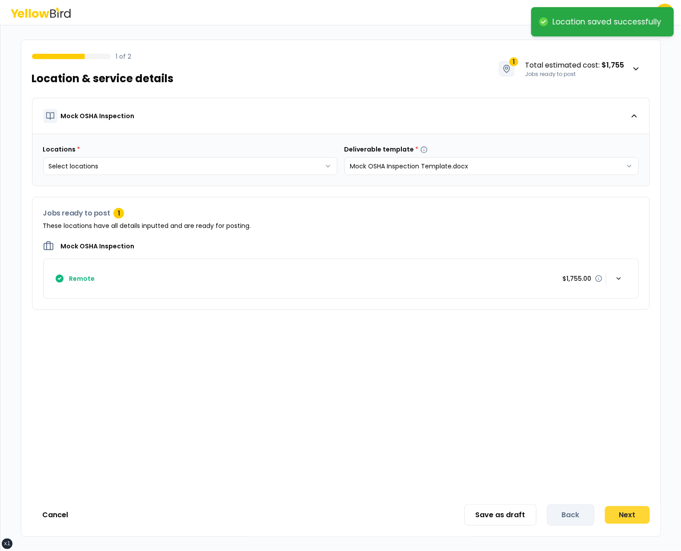
click at [620, 512] on button "Next" at bounding box center [627, 515] width 45 height 18
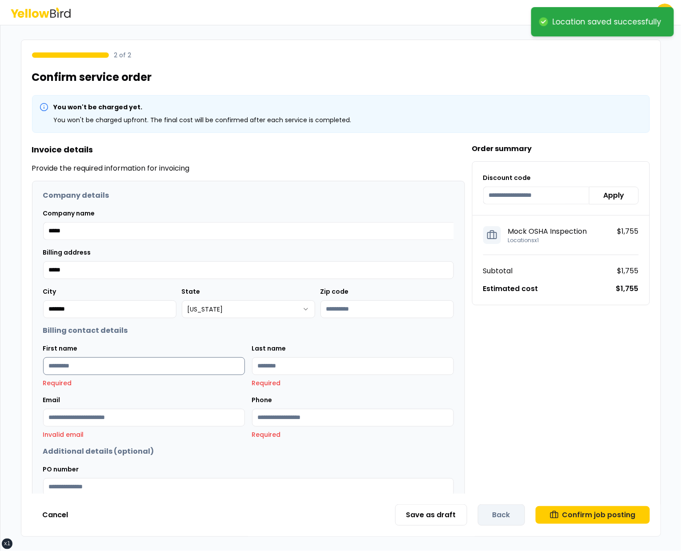
click at [174, 369] on input "First name" at bounding box center [144, 366] width 202 height 18
type input "****"
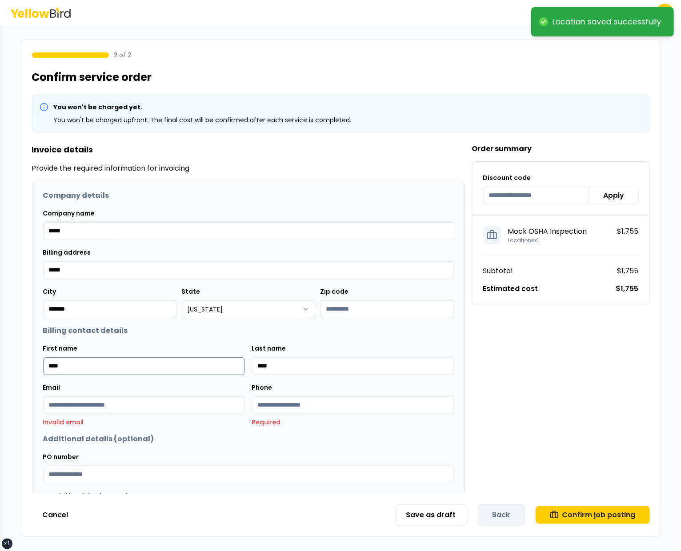
type input "****"
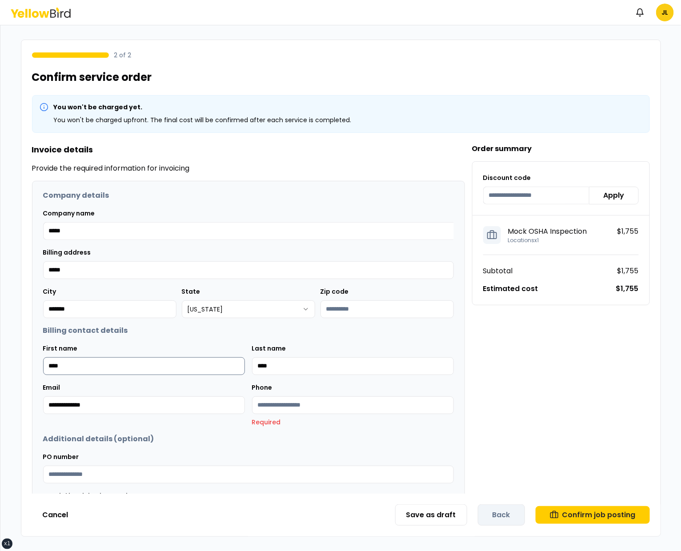
type input "**********"
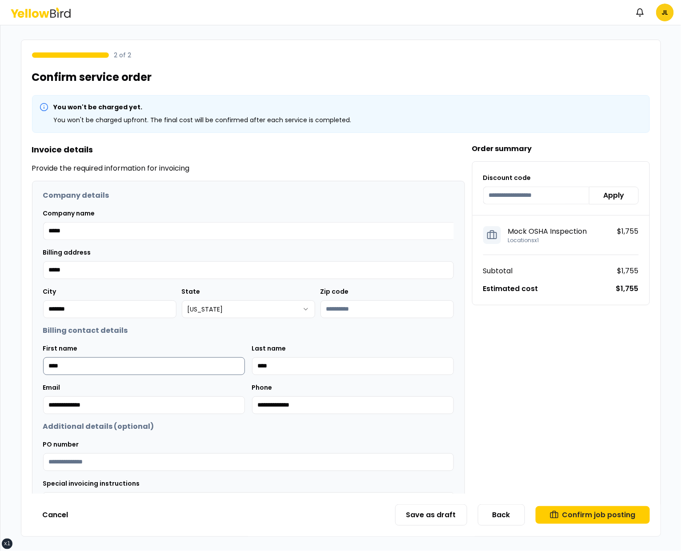
type input "**********"
type input "*********"
click at [558, 511] on icon "button" at bounding box center [554, 514] width 9 height 9
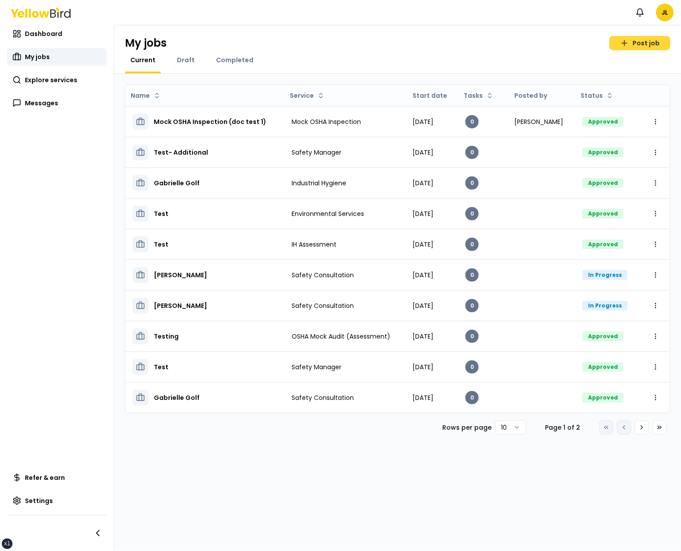
click at [640, 44] on link "Post job" at bounding box center [639, 43] width 61 height 14
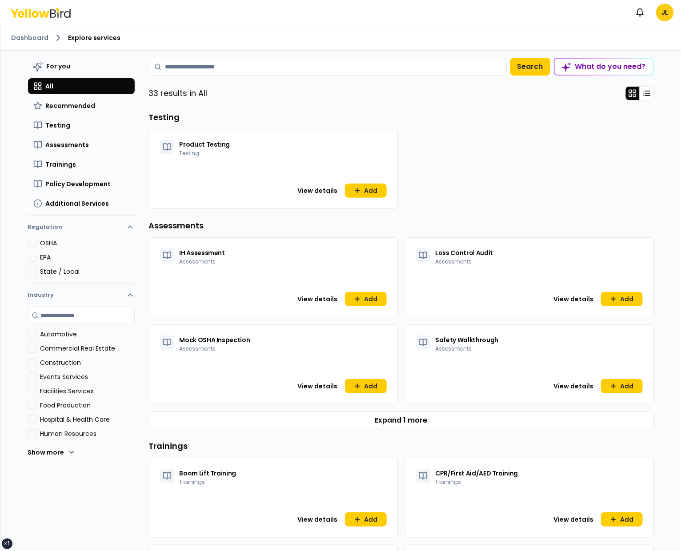
click at [359, 377] on div "Mock OSHA Inspection Assessments View details Add" at bounding box center [273, 364] width 249 height 80
click at [367, 387] on button "Add" at bounding box center [366, 386] width 42 height 14
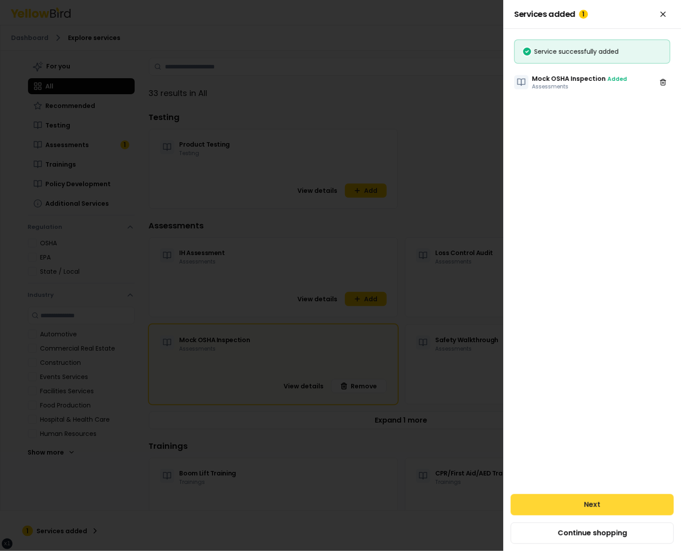
click at [618, 502] on button "Next" at bounding box center [591, 504] width 163 height 21
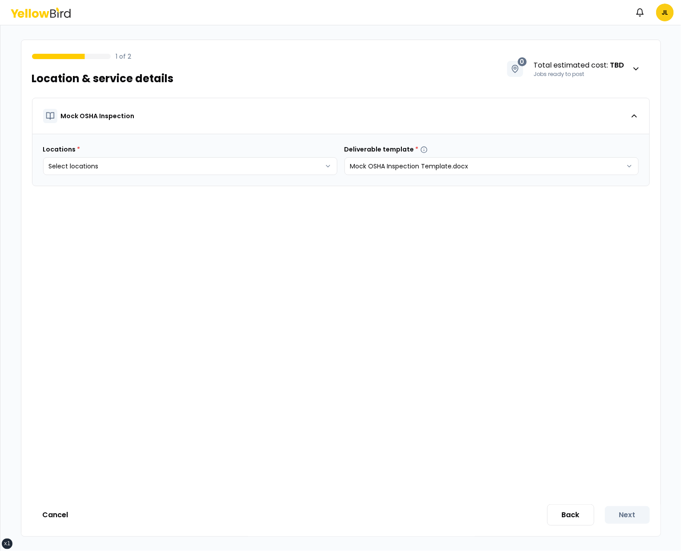
click at [526, 175] on div "Locations * Select locations Deliverable template * Mock OSHA Inspection Templa…" at bounding box center [340, 160] width 617 height 52
click at [536, 169] on html "xs sm md lg xl 2xl Notifications JL 1 of 2 Location & service details 0 Total e…" at bounding box center [340, 275] width 681 height 551
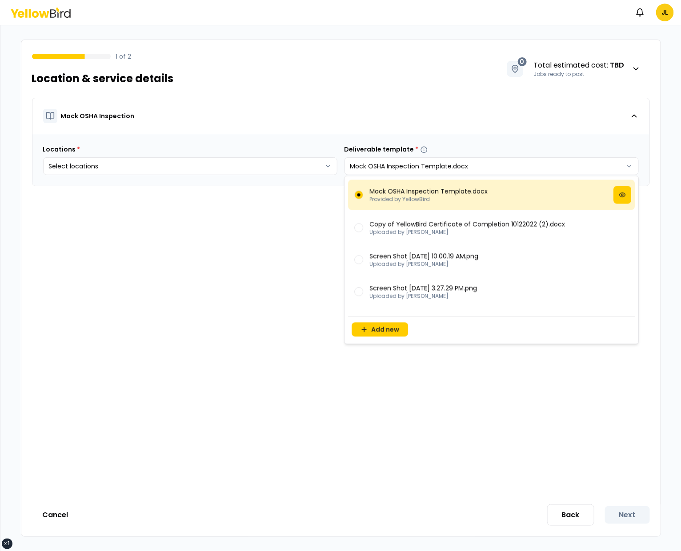
click at [428, 436] on html "xs sm md lg xl 2xl Notifications JL 1 of 2 Location & service details 0 Total e…" at bounding box center [340, 275] width 681 height 551
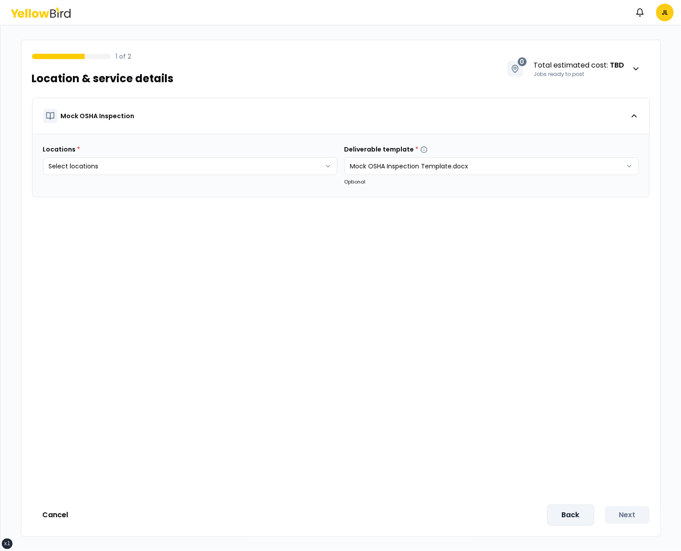
click at [564, 514] on button "Back" at bounding box center [570, 514] width 47 height 21
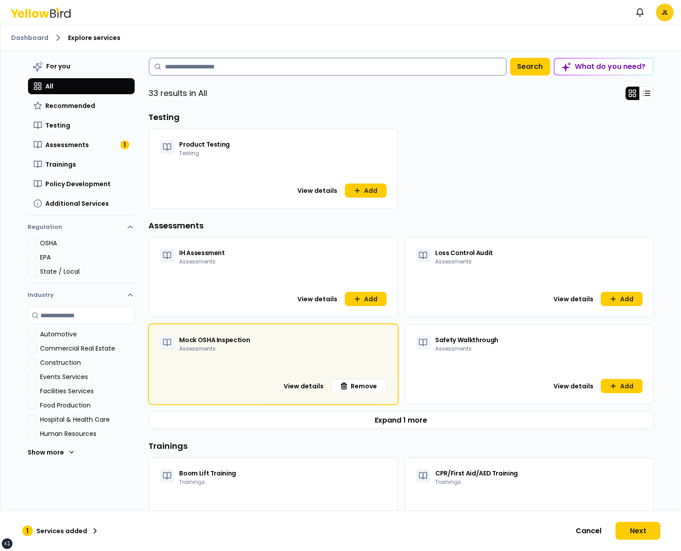
click at [422, 67] on input at bounding box center [328, 67] width 358 height 18
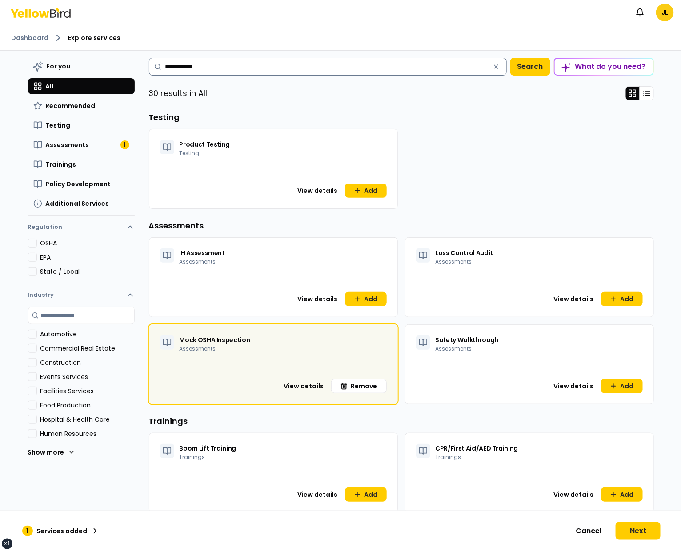
type input "**********"
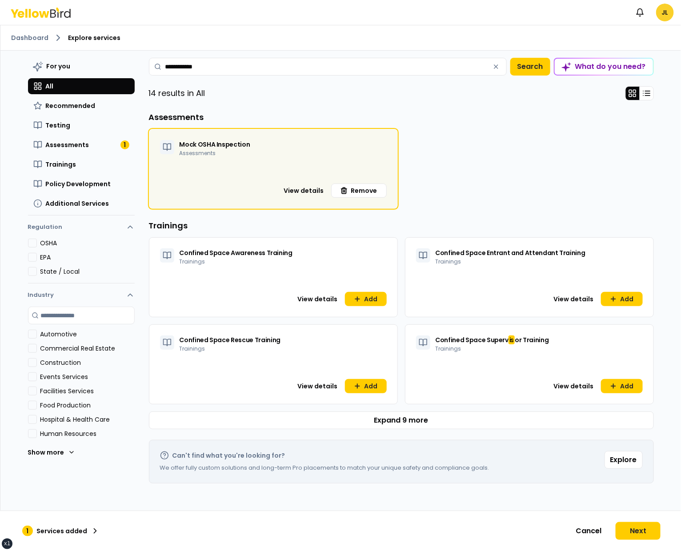
click at [664, 17] on html "**********" at bounding box center [340, 275] width 681 height 551
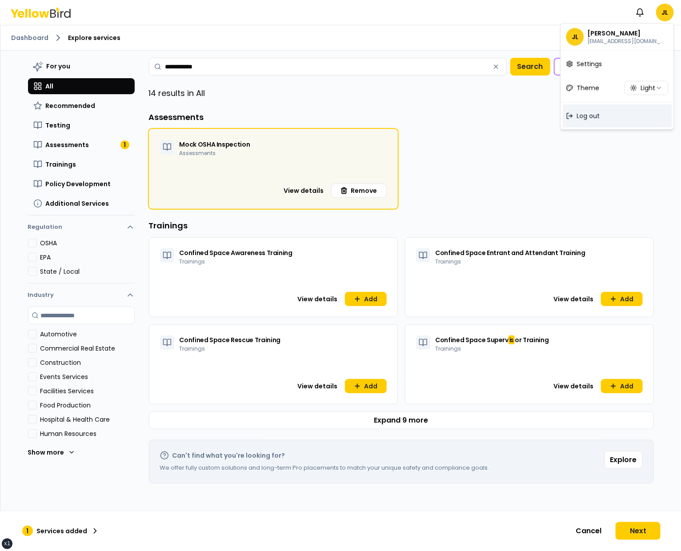
click at [601, 123] on div "Log out" at bounding box center [616, 115] width 109 height 23
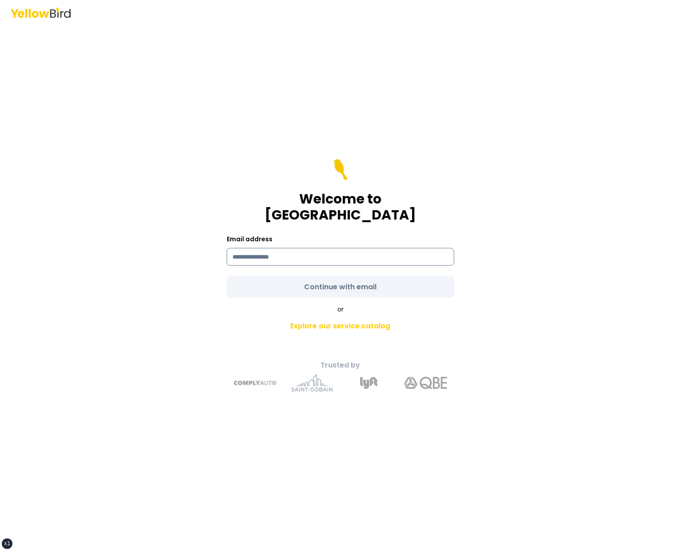
click at [381, 251] on input at bounding box center [340, 257] width 227 height 18
type input "**********"
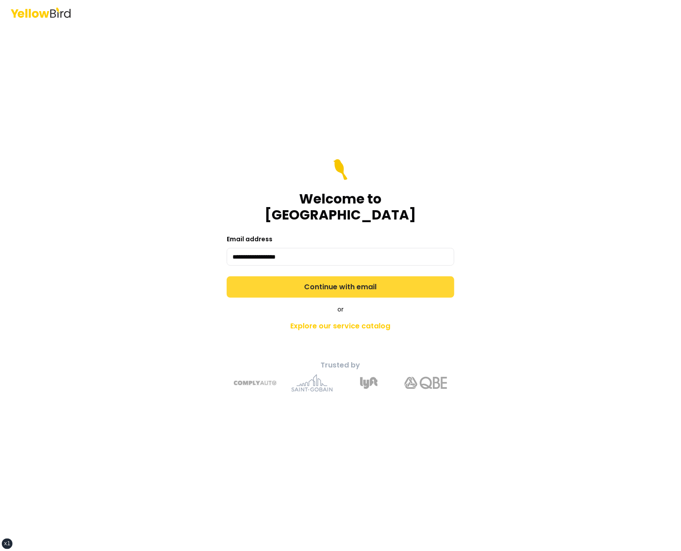
click at [339, 276] on button "Continue with email" at bounding box center [340, 286] width 227 height 21
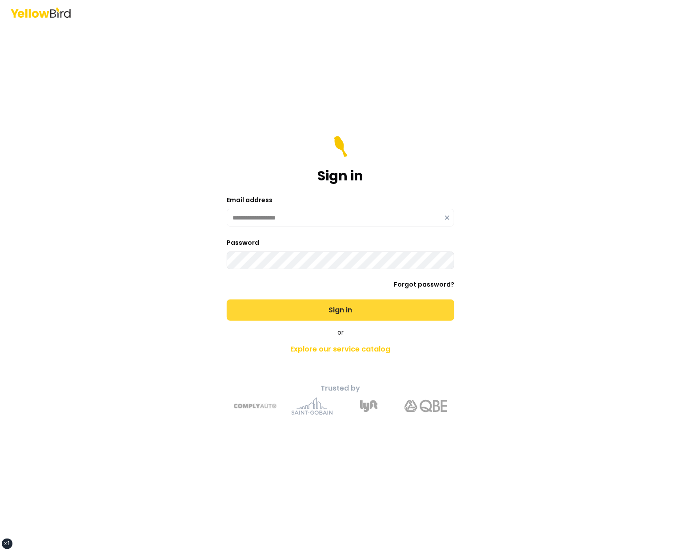
click at [227, 299] on button "Sign in" at bounding box center [340, 309] width 227 height 21
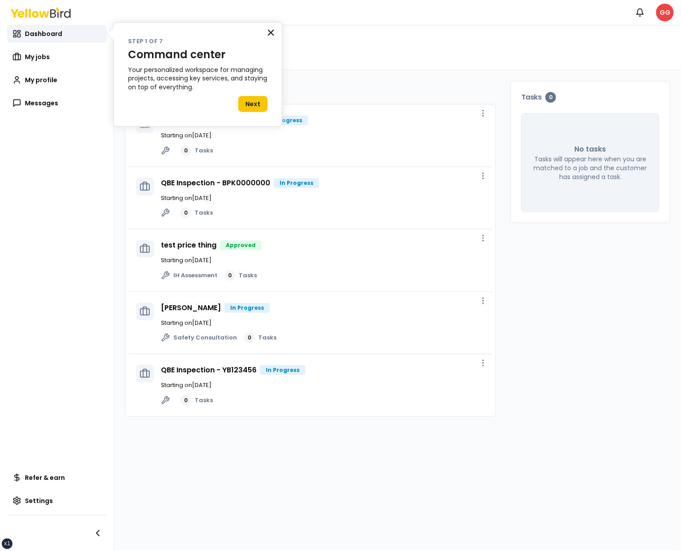
click at [272, 31] on button "×" at bounding box center [271, 32] width 8 height 14
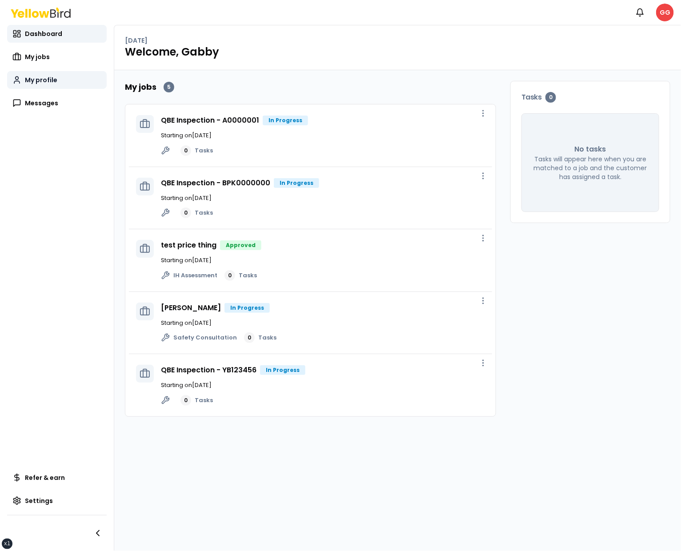
click at [82, 75] on link "My profile" at bounding box center [57, 80] width 100 height 18
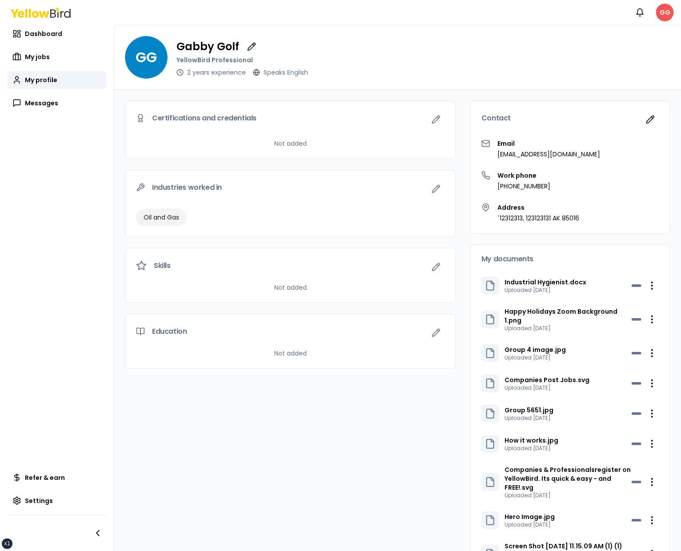
click at [665, 16] on html "xs sm md lg xl 2xl Notifications GG Dashboard My jobs My profile My profile My …" at bounding box center [340, 275] width 681 height 551
click at [579, 121] on div "Log out" at bounding box center [616, 115] width 109 height 23
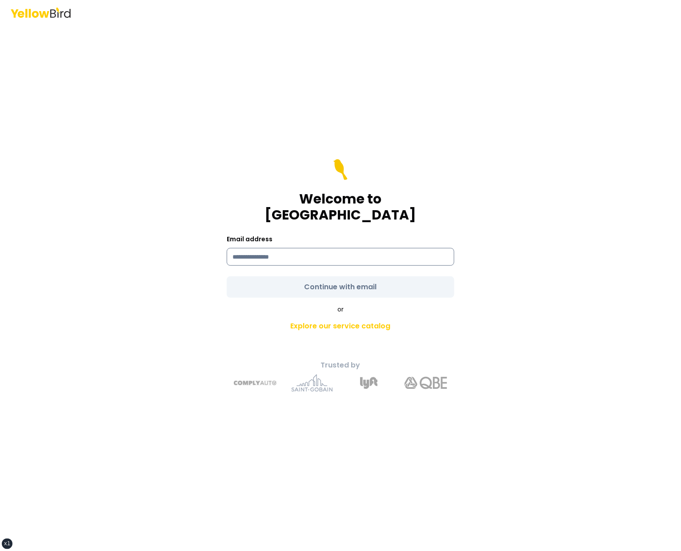
click at [359, 250] on input at bounding box center [340, 257] width 227 height 18
type input "**********"
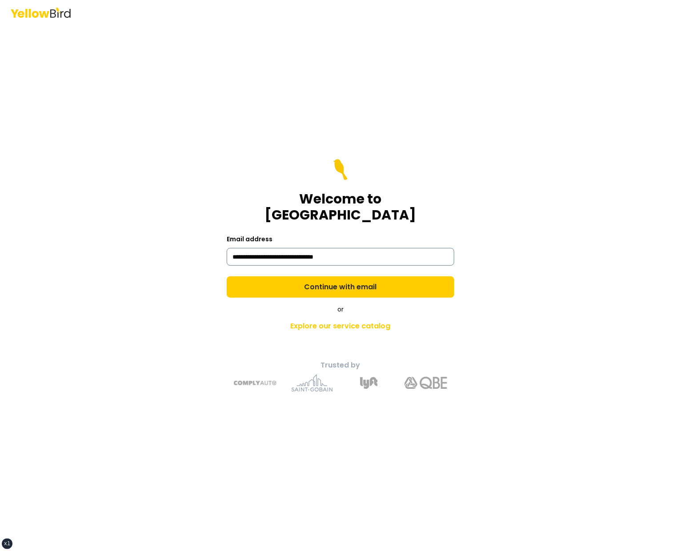
click at [227, 276] on button "Continue with email" at bounding box center [340, 286] width 227 height 21
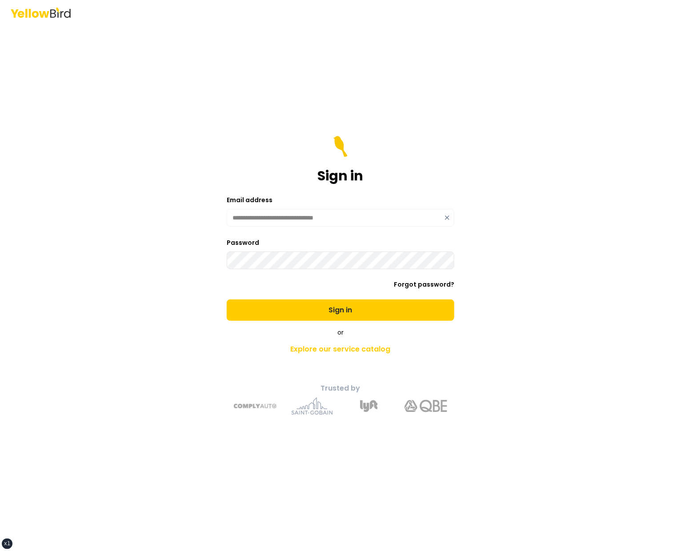
click at [227, 299] on button "Sign in" at bounding box center [340, 309] width 227 height 21
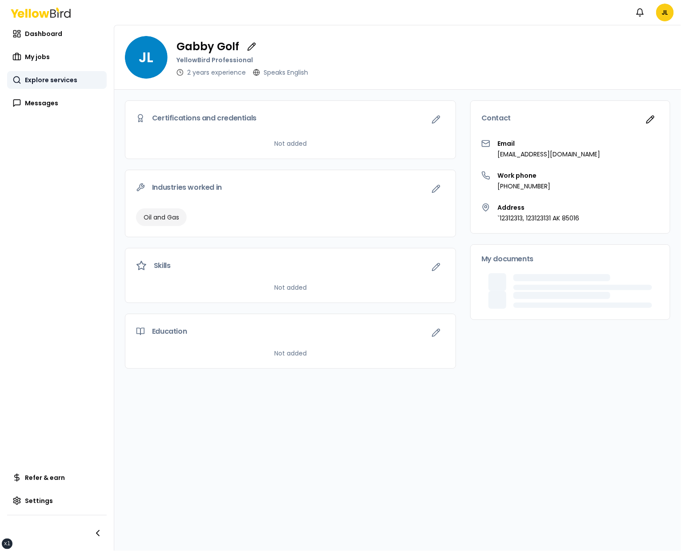
click at [35, 83] on span "Explore services" at bounding box center [51, 80] width 52 height 9
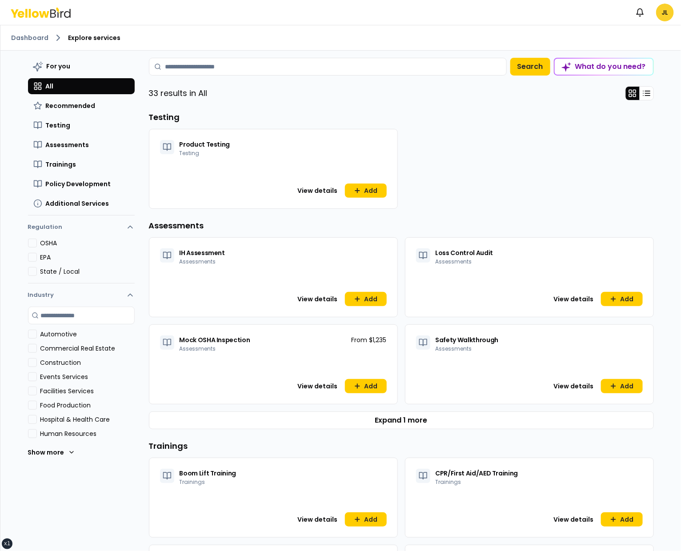
click at [664, 17] on html "xs sm md lg xl 2xl Notifications JL Dashboard Explore services For you All Reco…" at bounding box center [340, 275] width 681 height 551
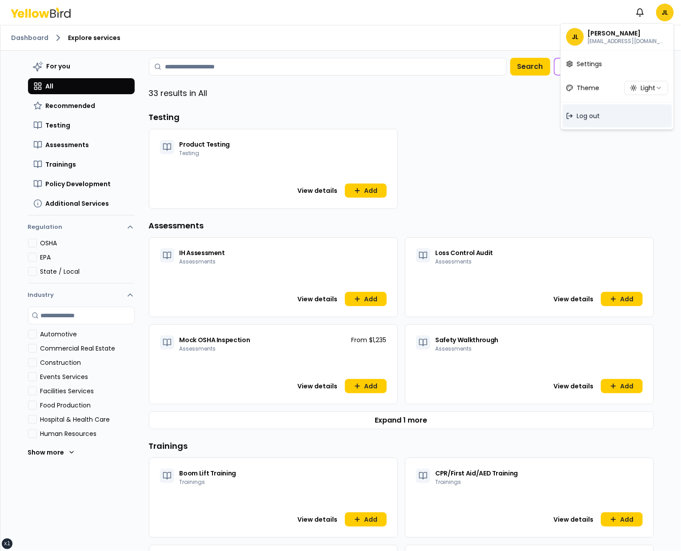
click at [591, 114] on span "Log out" at bounding box center [588, 116] width 23 height 9
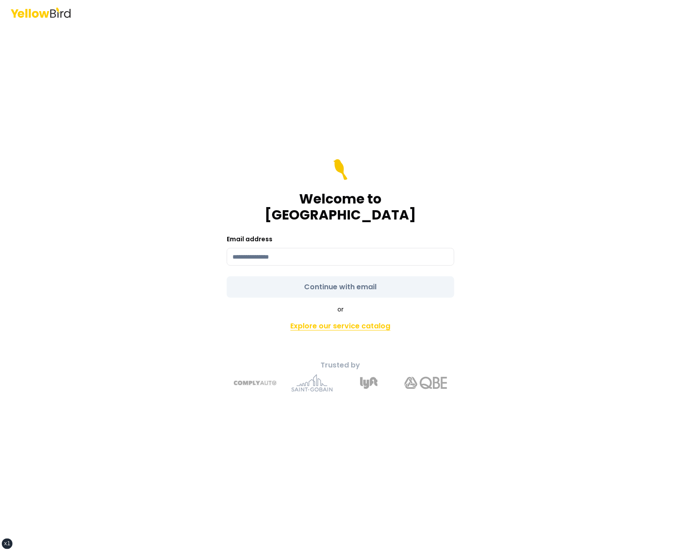
click at [335, 317] on link "Explore our service catalog" at bounding box center [340, 326] width 313 height 18
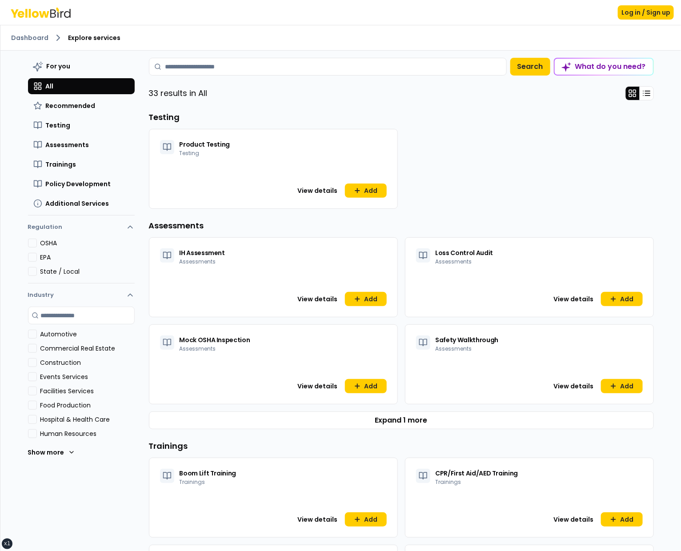
click at [33, 358] on button "Construction" at bounding box center [32, 362] width 9 height 9
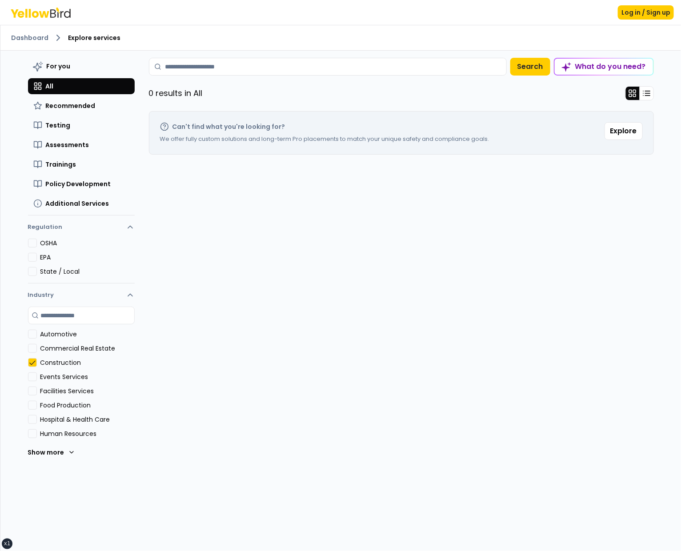
click at [33, 358] on button "Construction" at bounding box center [32, 362] width 9 height 9
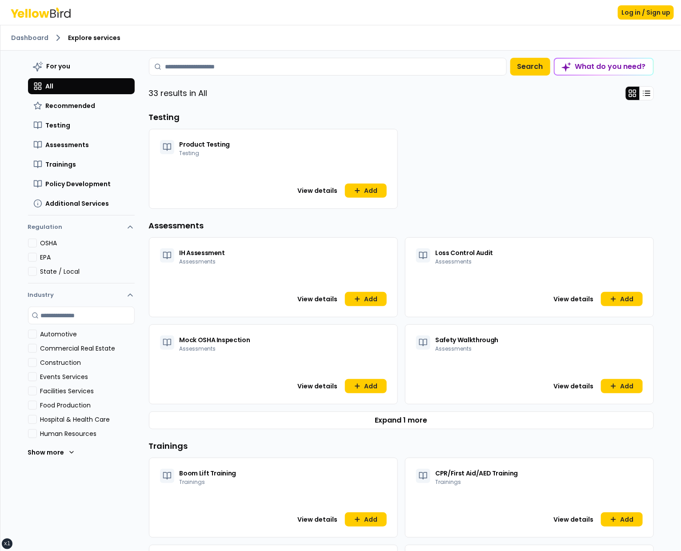
click at [33, 375] on Services "Events Services" at bounding box center [32, 376] width 9 height 9
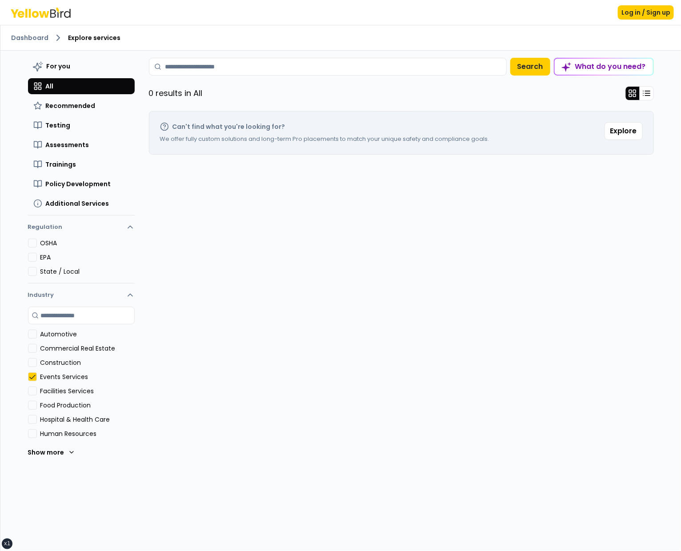
click at [33, 375] on Services "Events Services" at bounding box center [32, 376] width 9 height 9
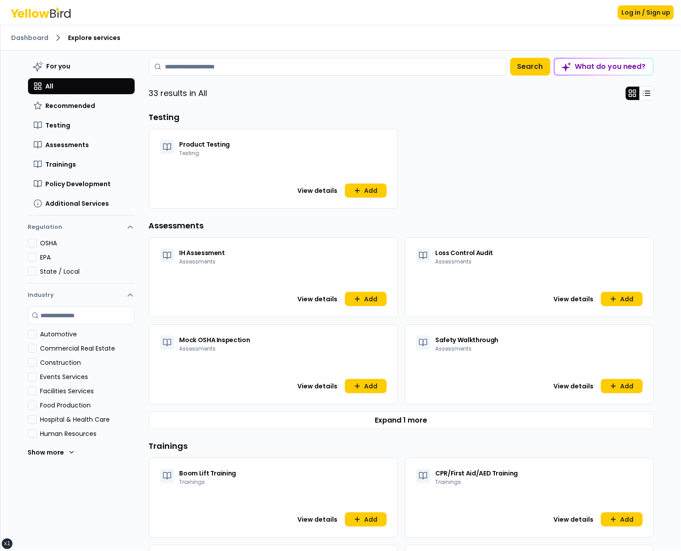
type Services "on"
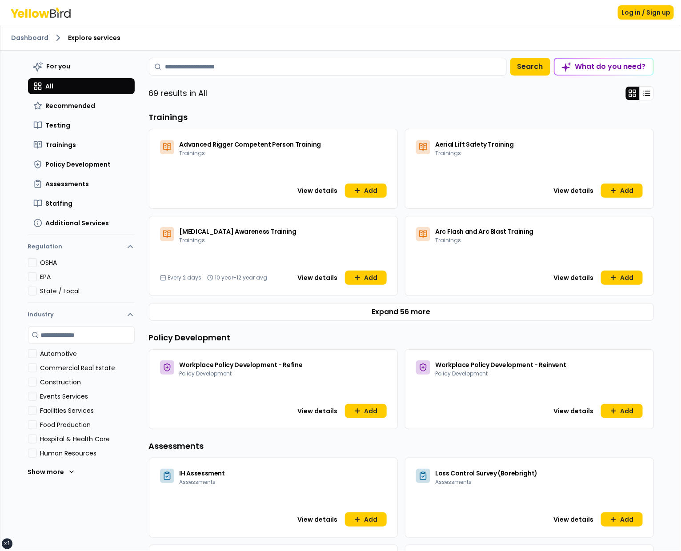
click at [36, 380] on button "Construction" at bounding box center [32, 382] width 9 height 9
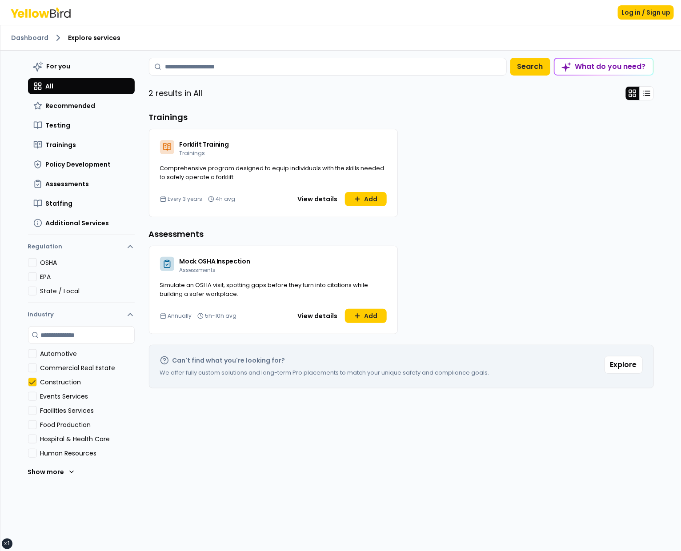
click at [32, 382] on button "Construction" at bounding box center [32, 382] width 9 height 9
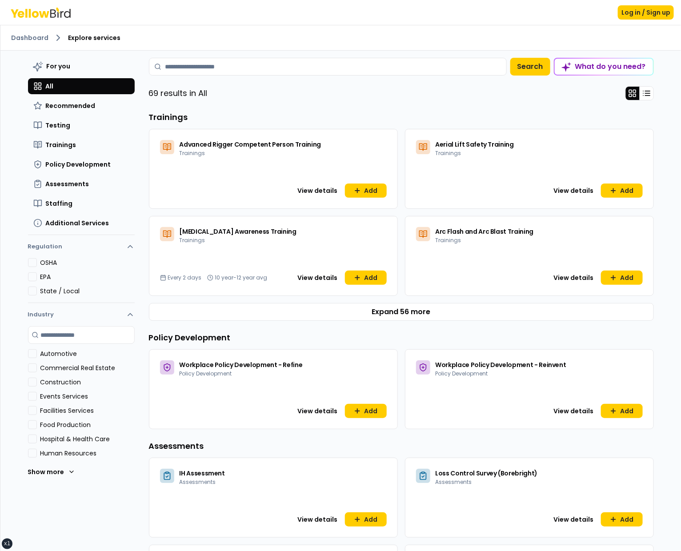
click at [33, 396] on Services "Events Services" at bounding box center [32, 396] width 9 height 9
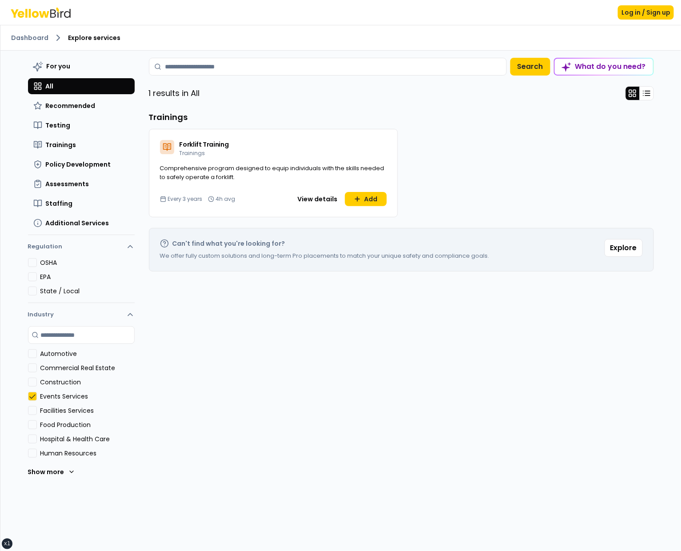
click at [33, 383] on button "Construction" at bounding box center [32, 382] width 9 height 9
click at [33, 395] on Services "Events Services" at bounding box center [32, 396] width 9 height 9
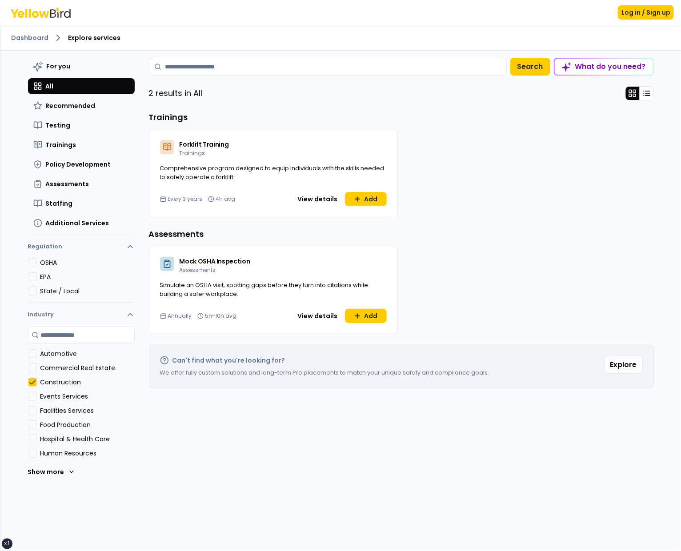
click at [33, 395] on Services "Events Services" at bounding box center [32, 396] width 9 height 9
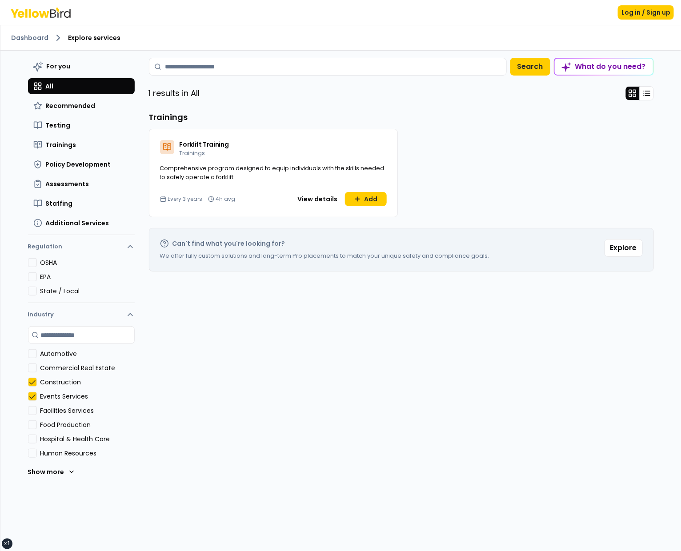
type Services "on"
